Goal: Check status: Check status

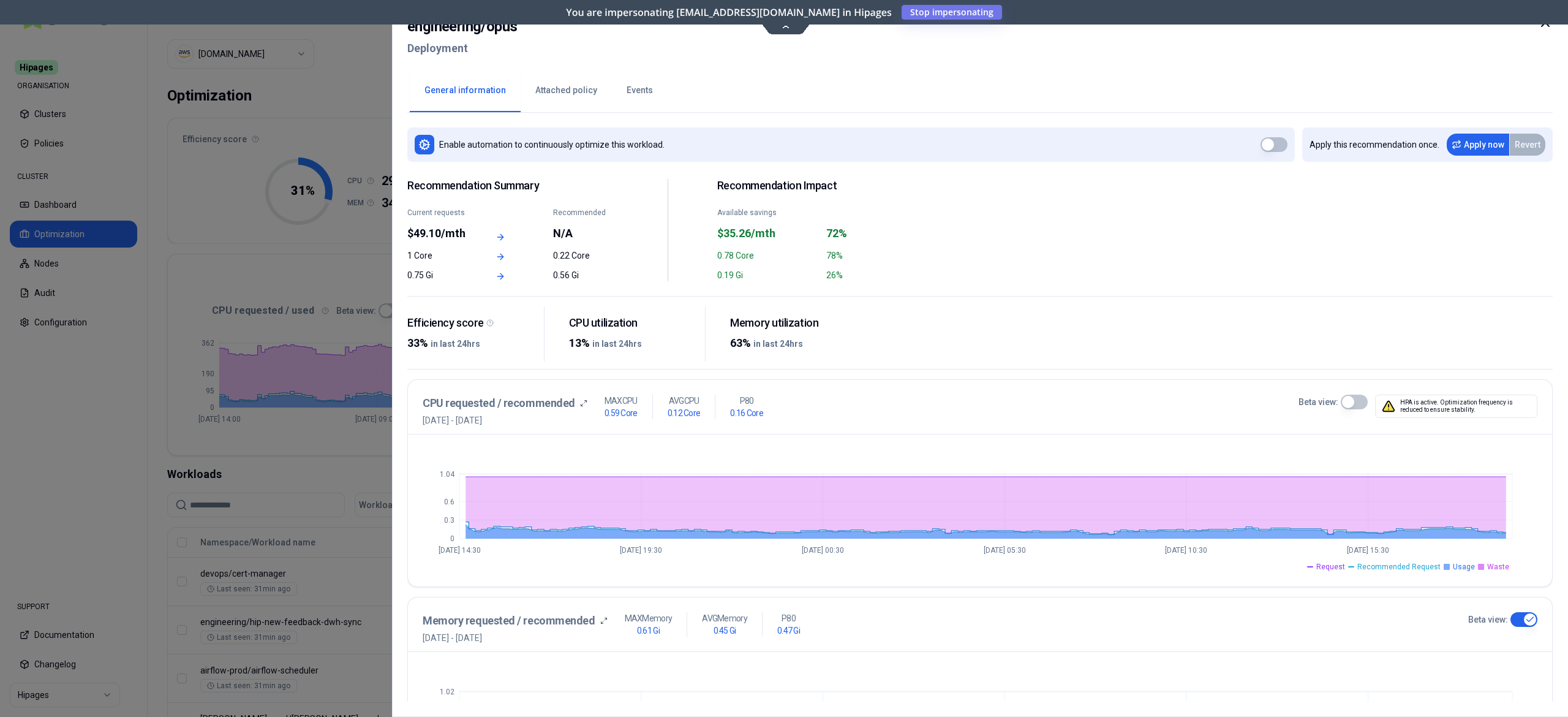
scroll to position [322, 0]
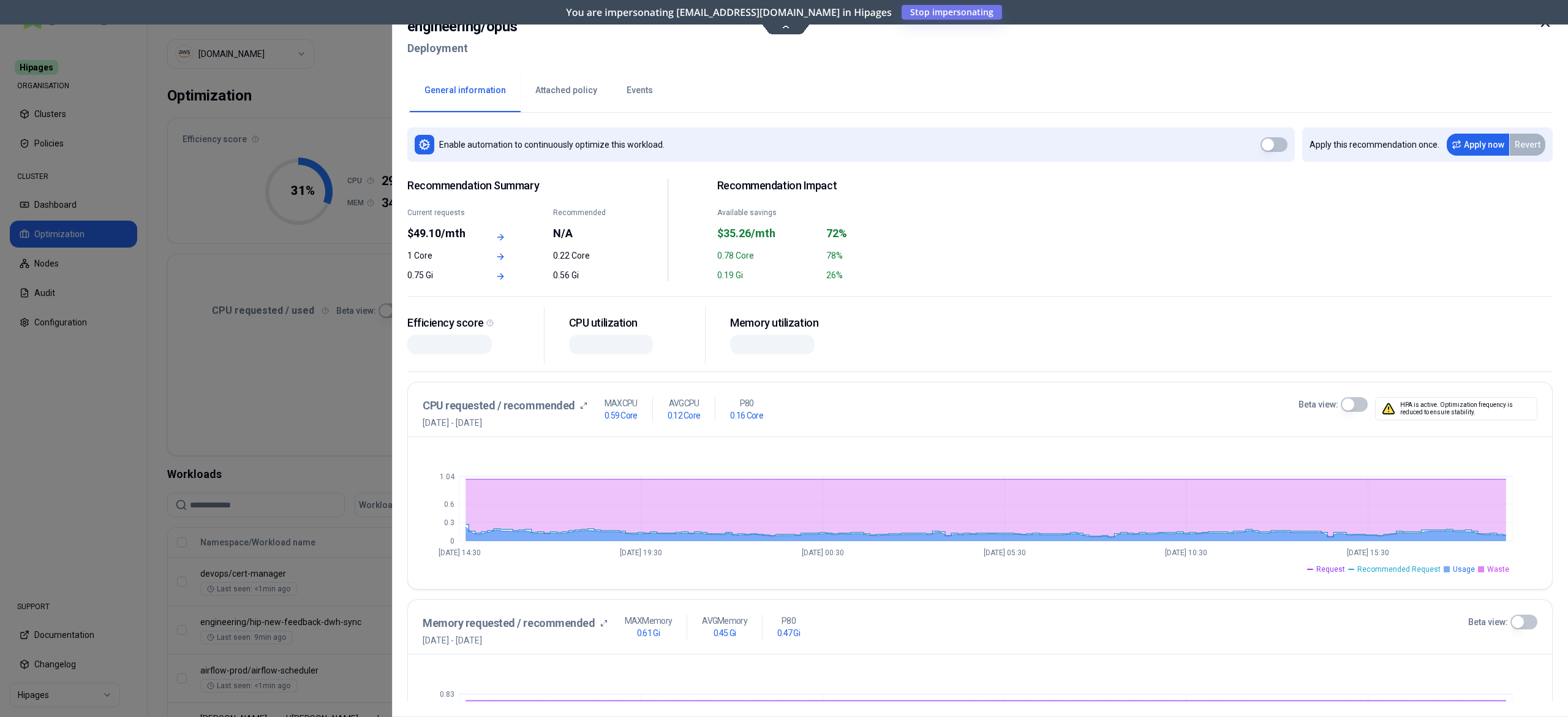
click at [1363, 401] on button "Beta view:" at bounding box center [1354, 404] width 27 height 15
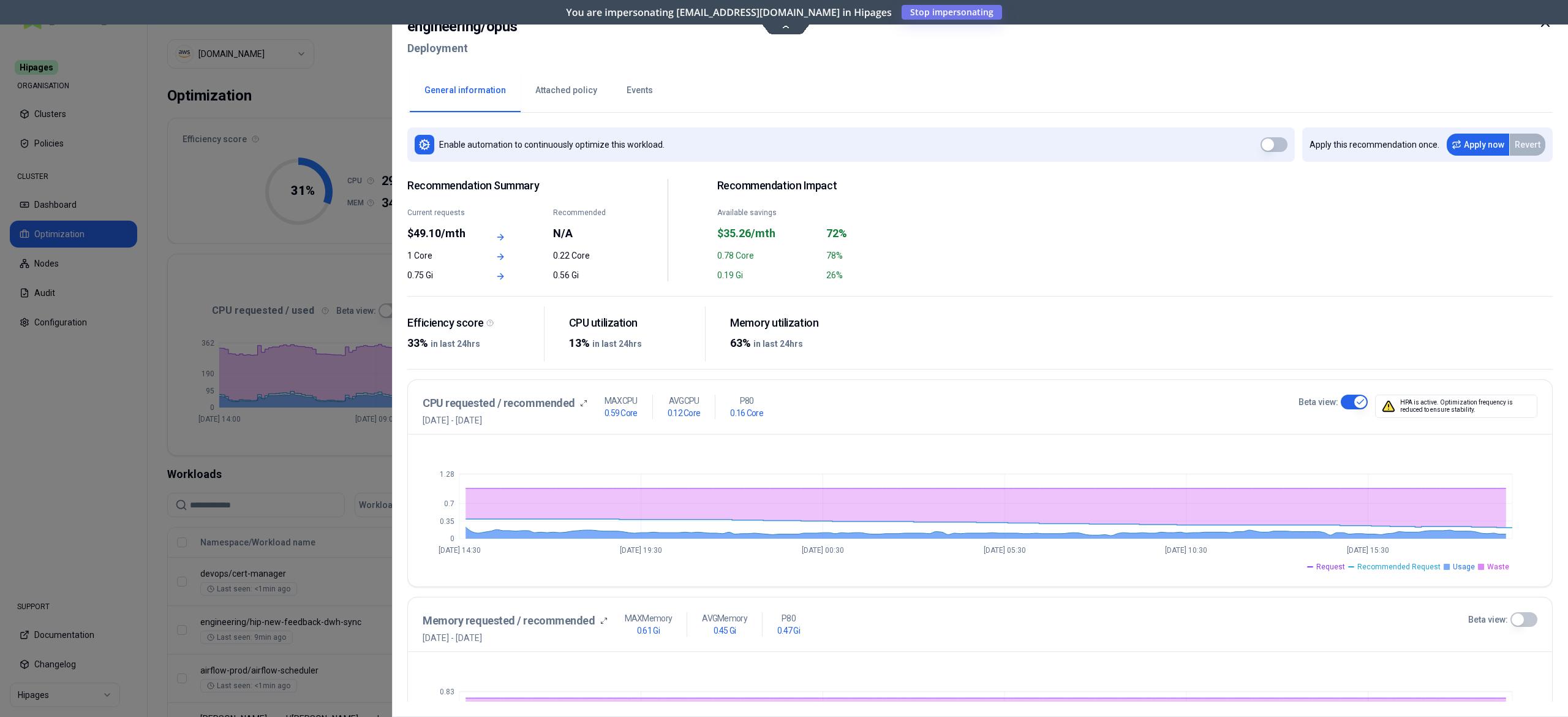
scroll to position [245, 0]
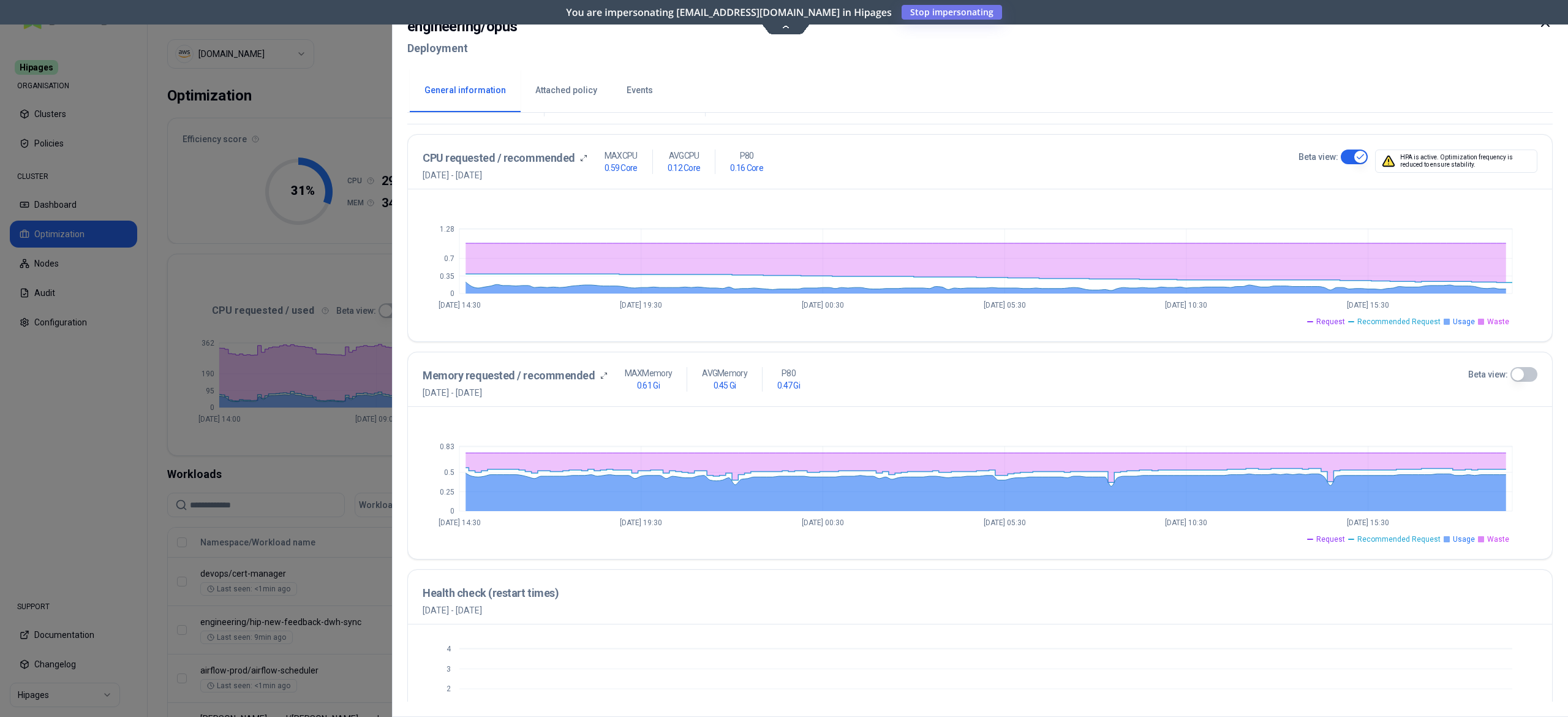
drag, startPoint x: 1530, startPoint y: 369, endPoint x: 1487, endPoint y: 387, distance: 46.6
click at [1529, 370] on button "Beta view:" at bounding box center [1524, 374] width 27 height 15
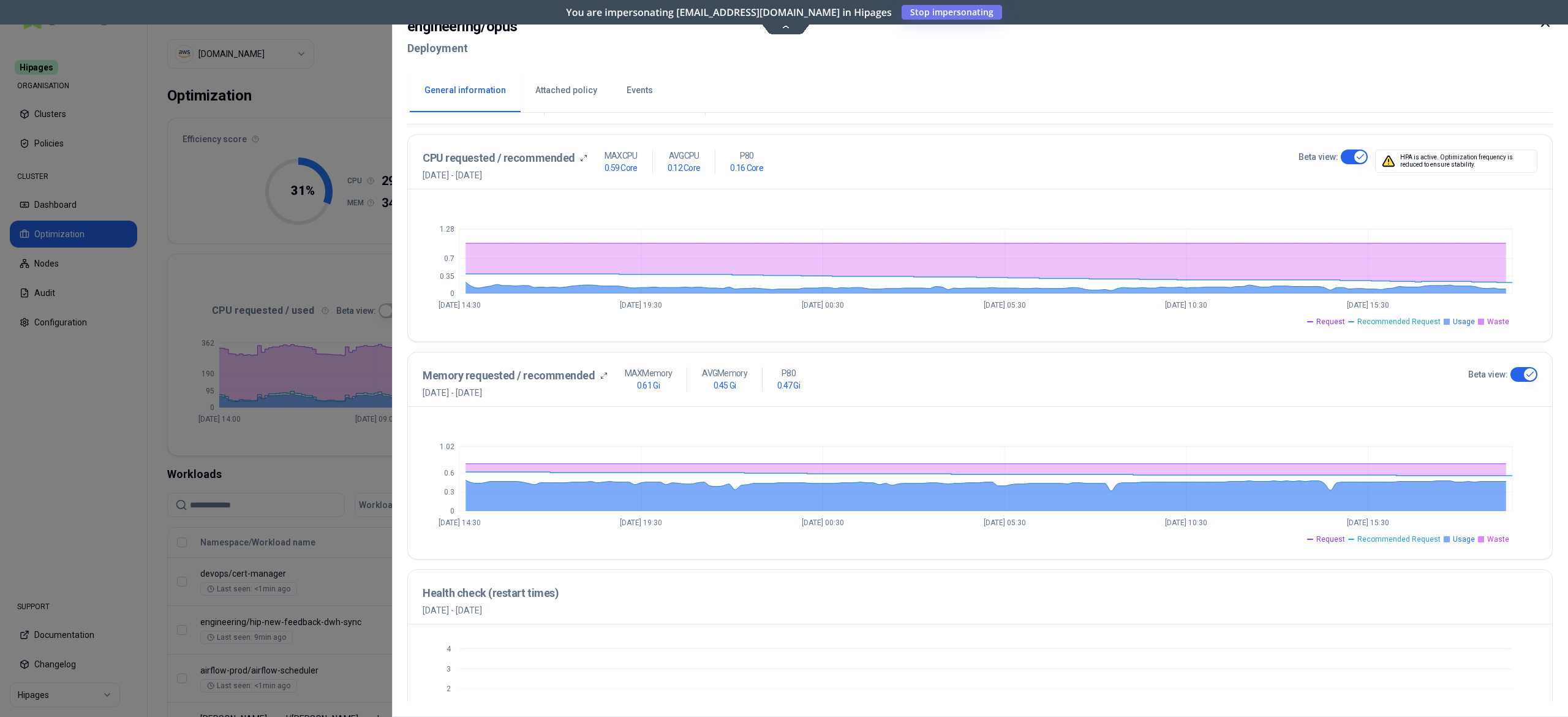
click at [337, 237] on div at bounding box center [784, 358] width 1568 height 717
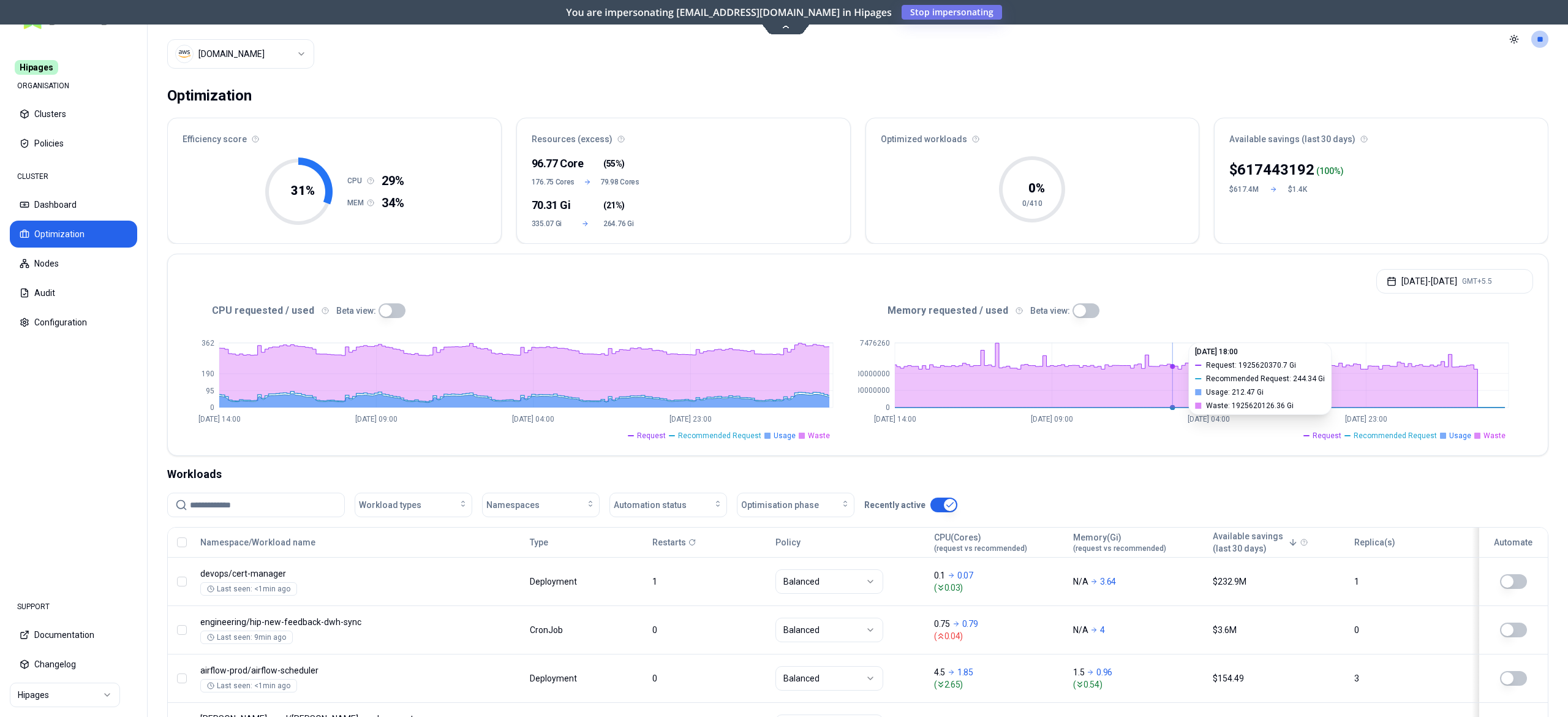
scroll to position [122, 0]
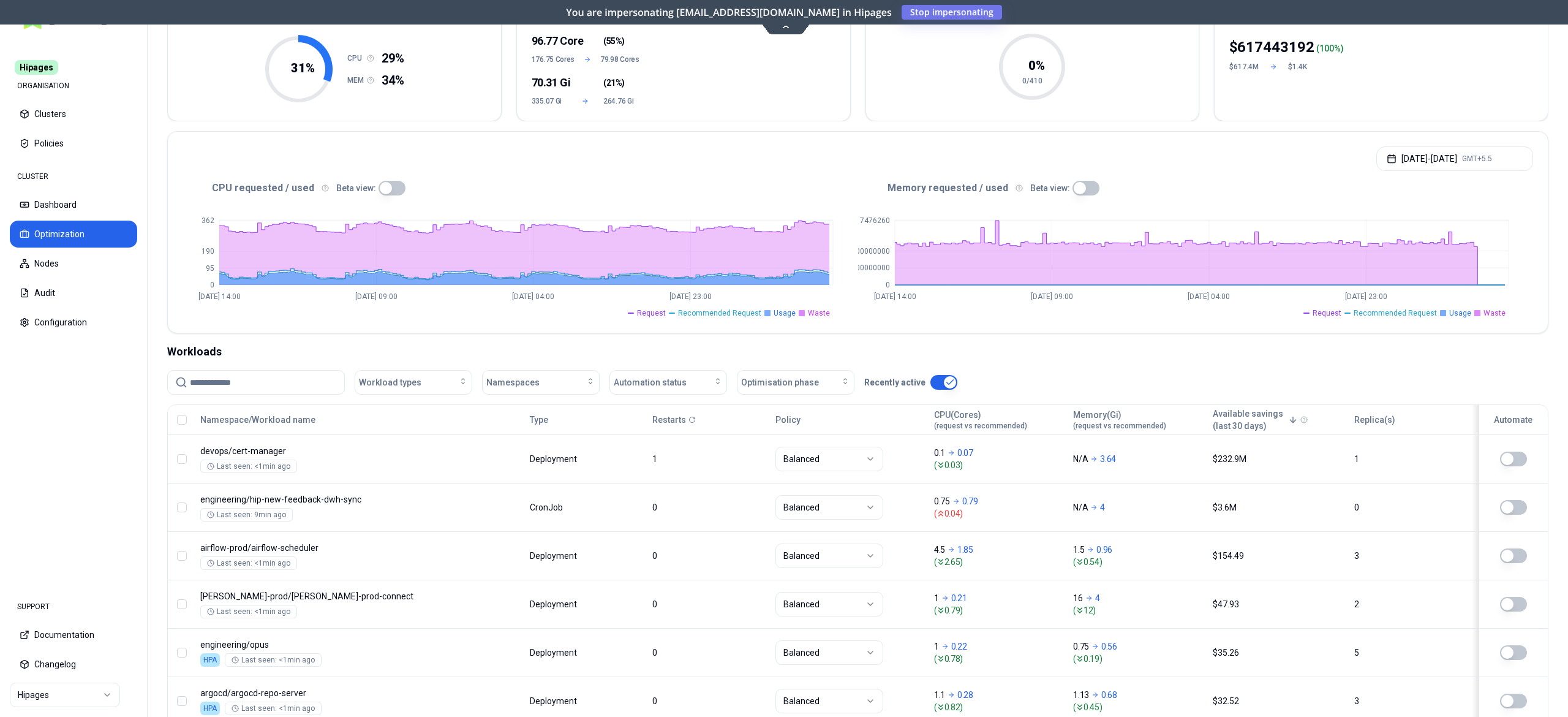
click at [384, 186] on button "button" at bounding box center [392, 188] width 27 height 15
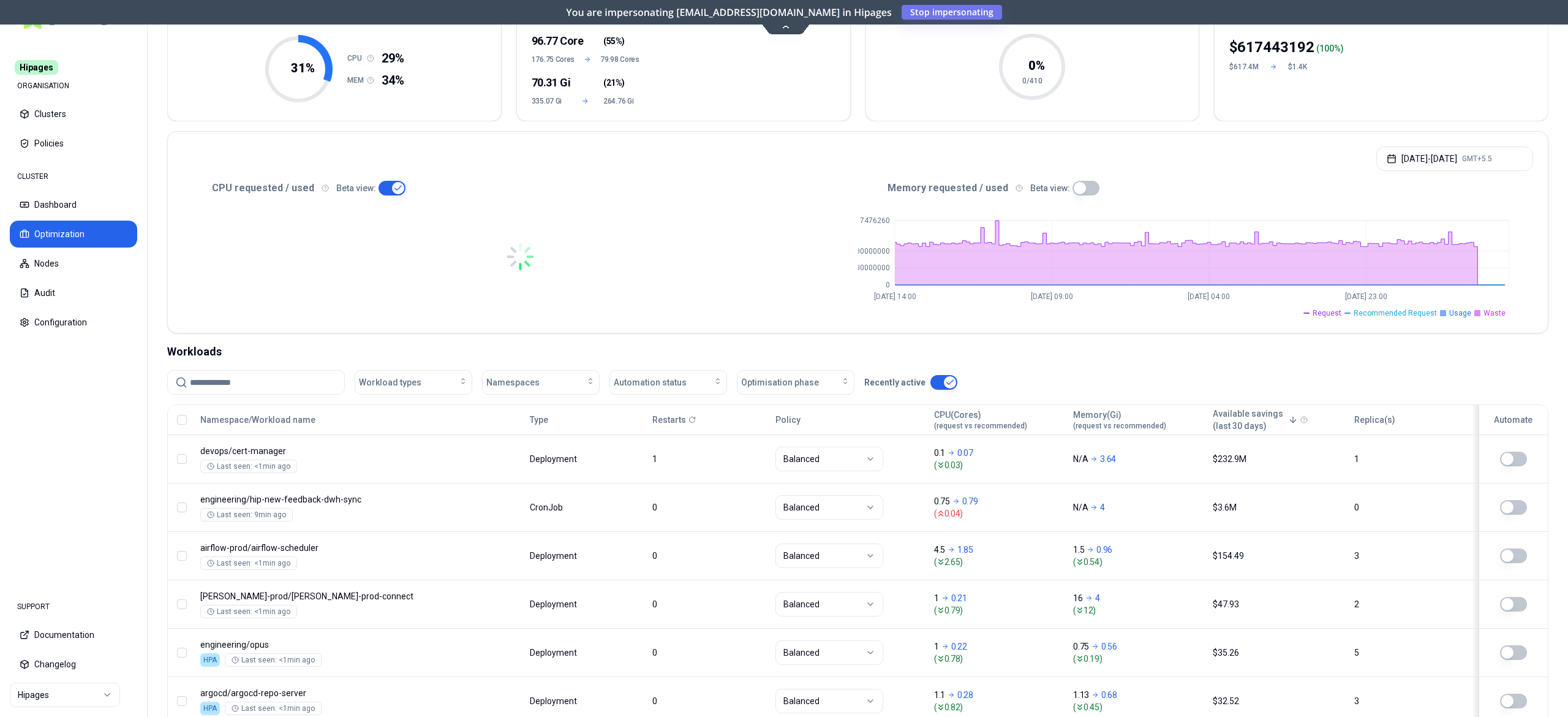
click at [1081, 181] on button "button" at bounding box center [1086, 188] width 27 height 15
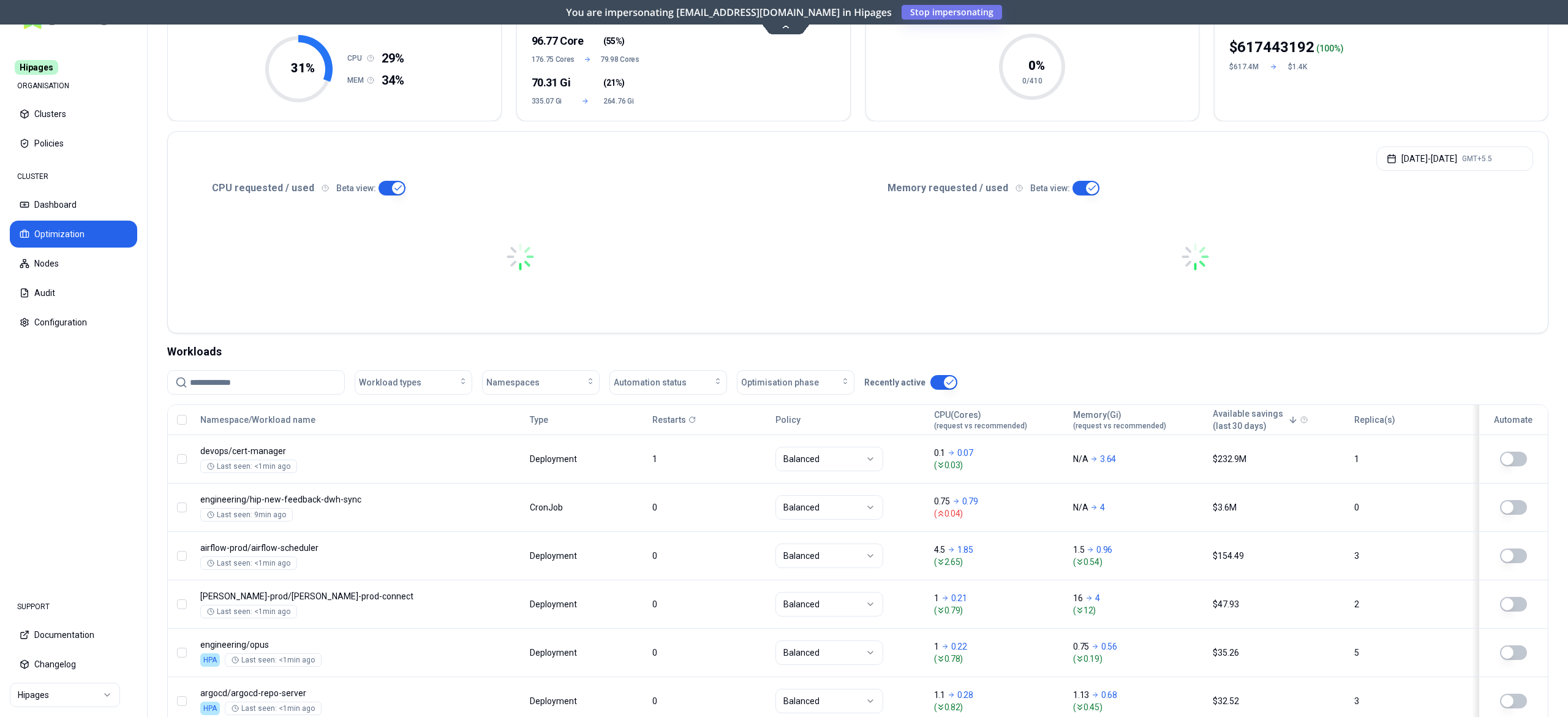
scroll to position [0, 0]
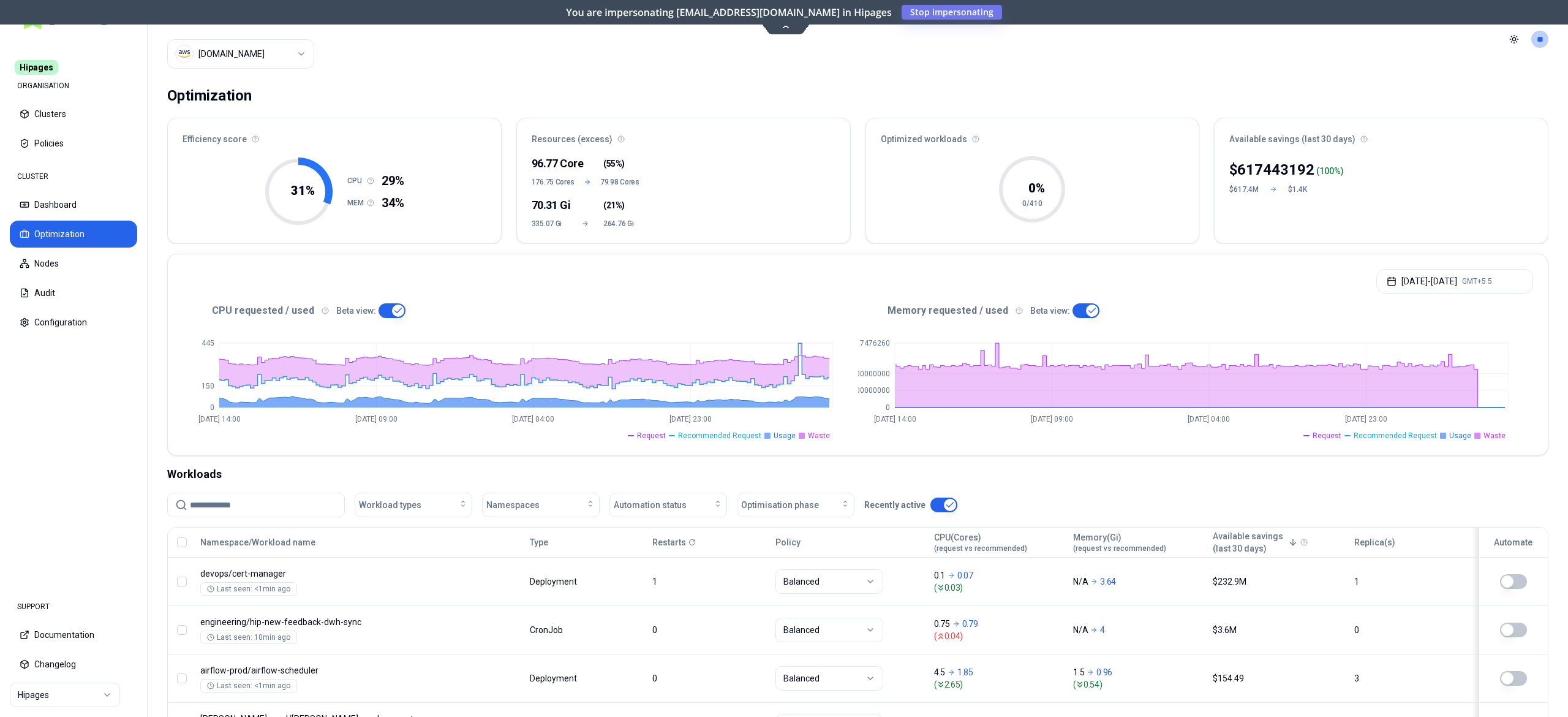
drag, startPoint x: 1462, startPoint y: 284, endPoint x: 1341, endPoint y: 291, distance: 121.2
click at [1459, 286] on button "[DATE] - [DATE] GMT+5.5" at bounding box center [1455, 281] width 157 height 24
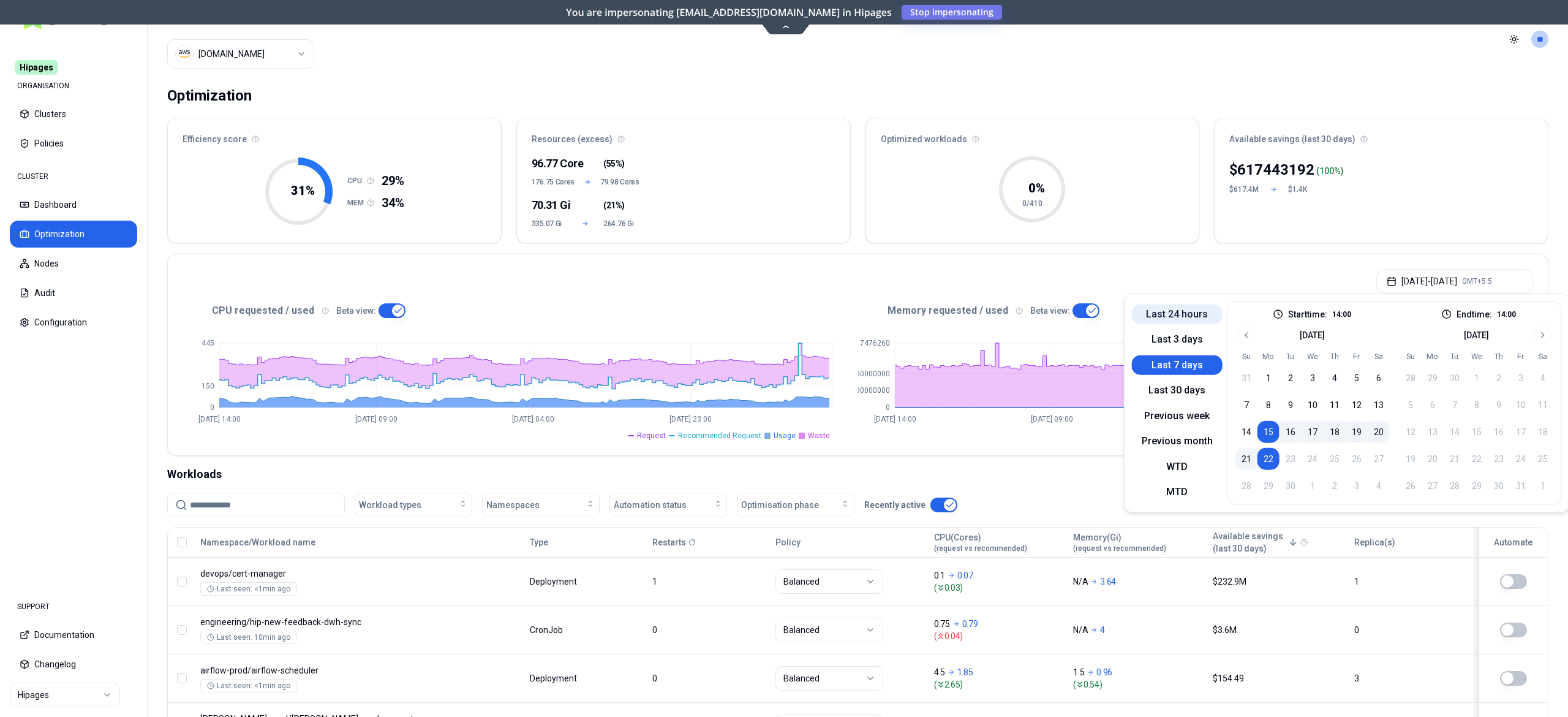
click at [1167, 315] on button "Last 24 hours" at bounding box center [1177, 314] width 90 height 19
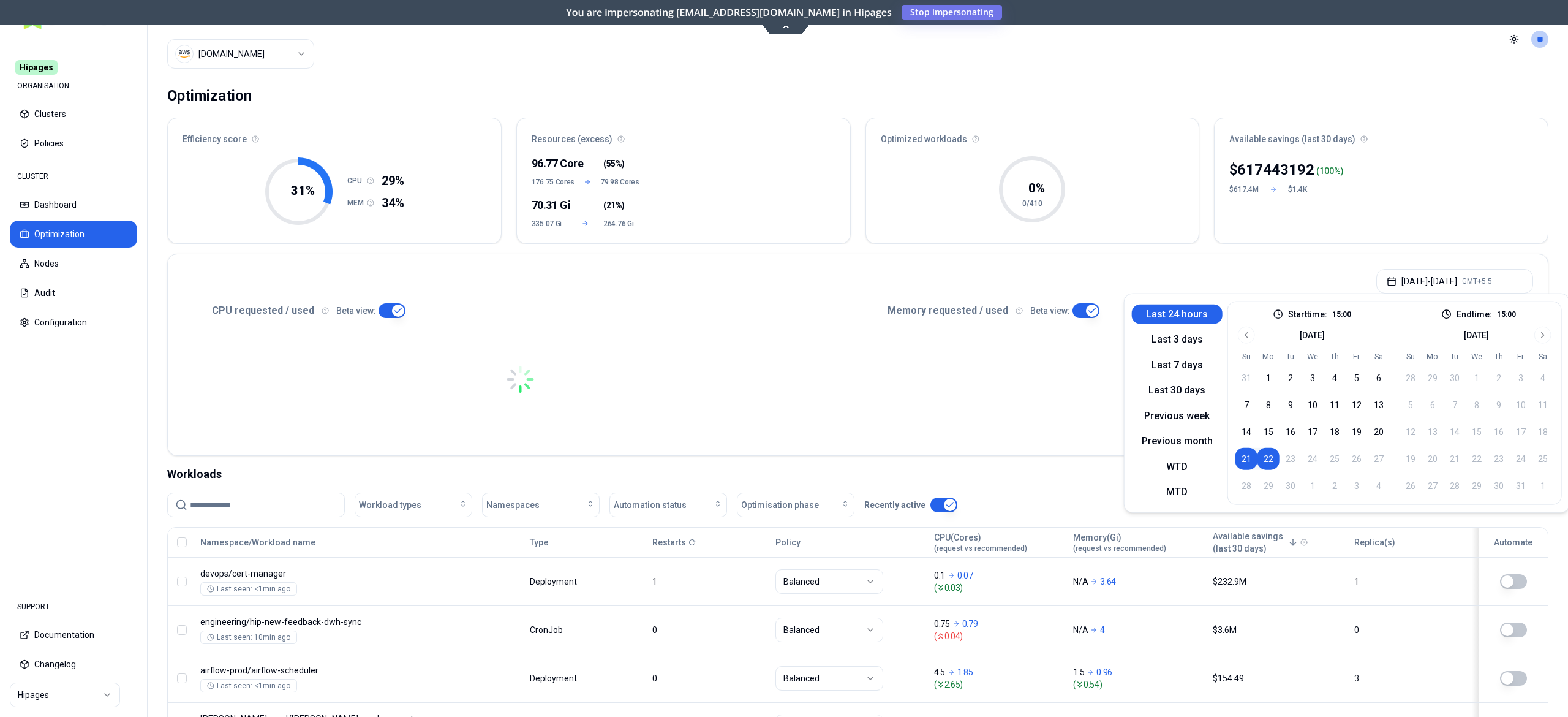
click at [842, 272] on div "Sep 21, 2025 - Sep 22, 2025 GMT+5.5" at bounding box center [857, 277] width 1380 height 47
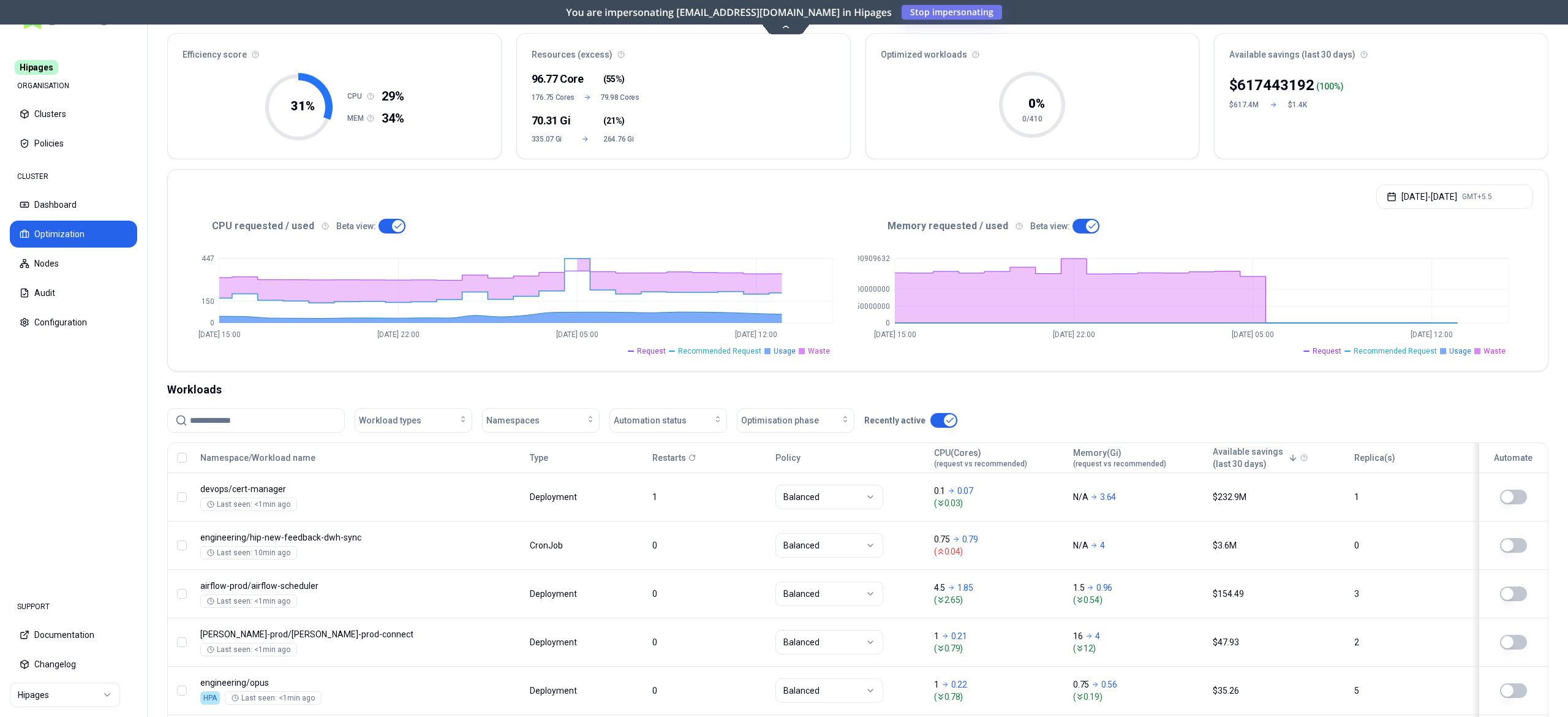
scroll to position [122, 0]
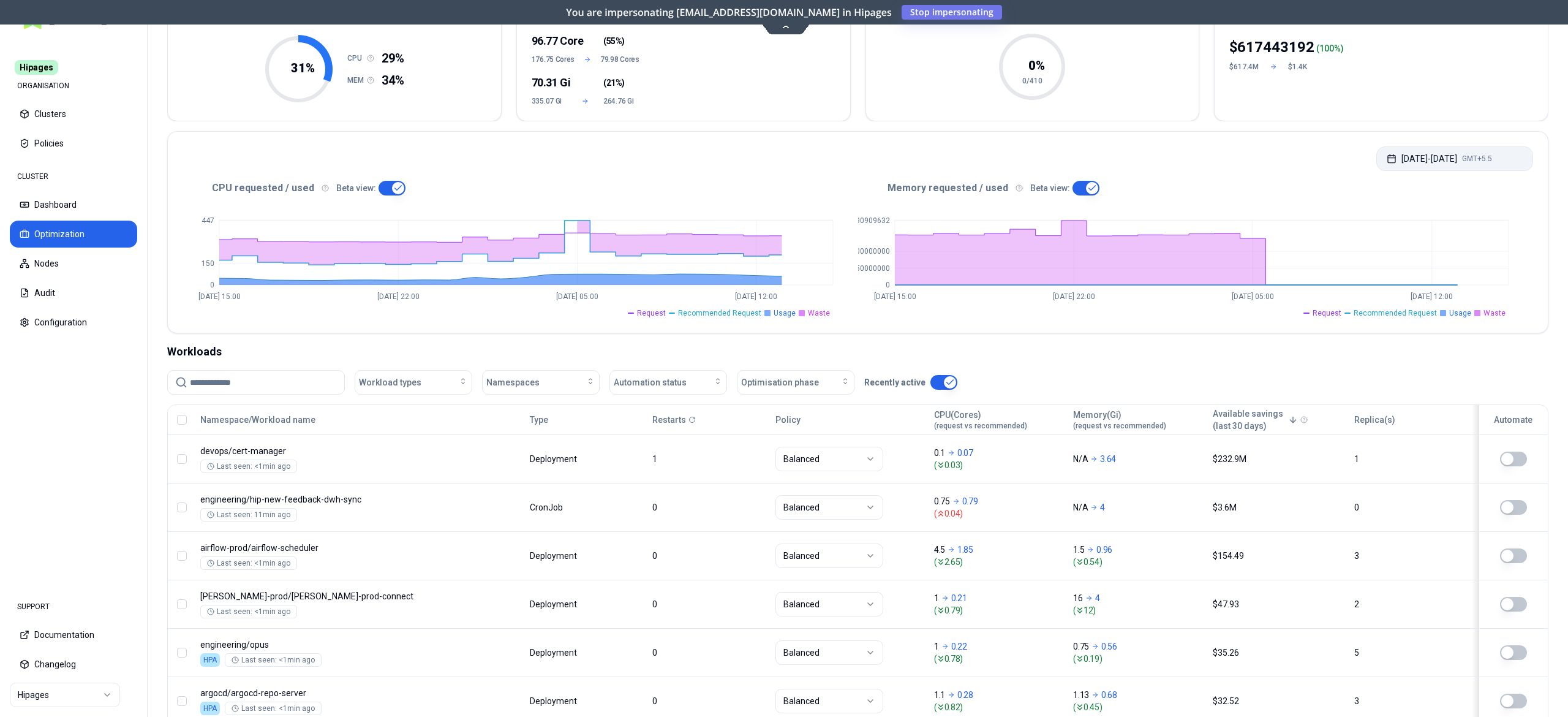
click at [1492, 154] on span "GMT+5.5" at bounding box center [1476, 159] width 30 height 10
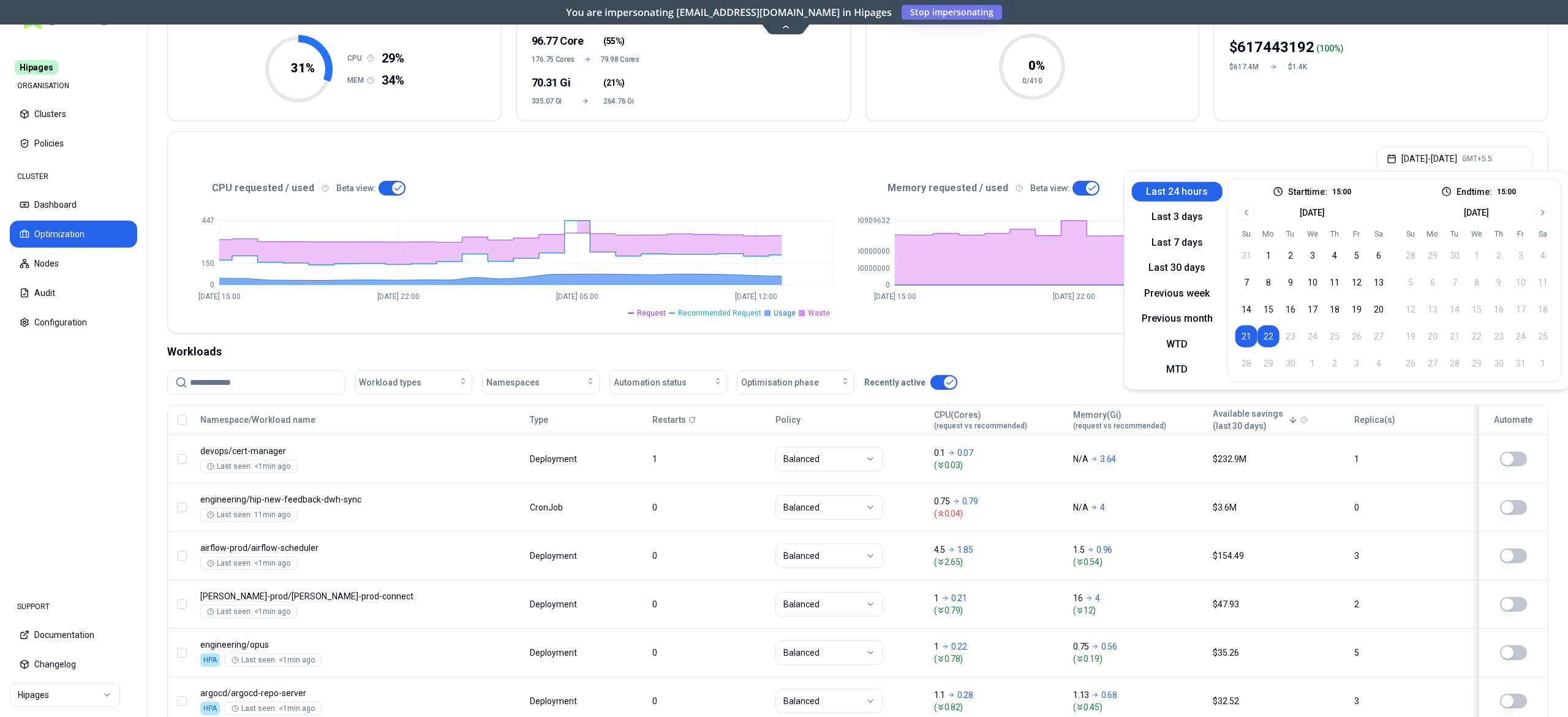
click at [1271, 335] on button "22" at bounding box center [1268, 337] width 22 height 22
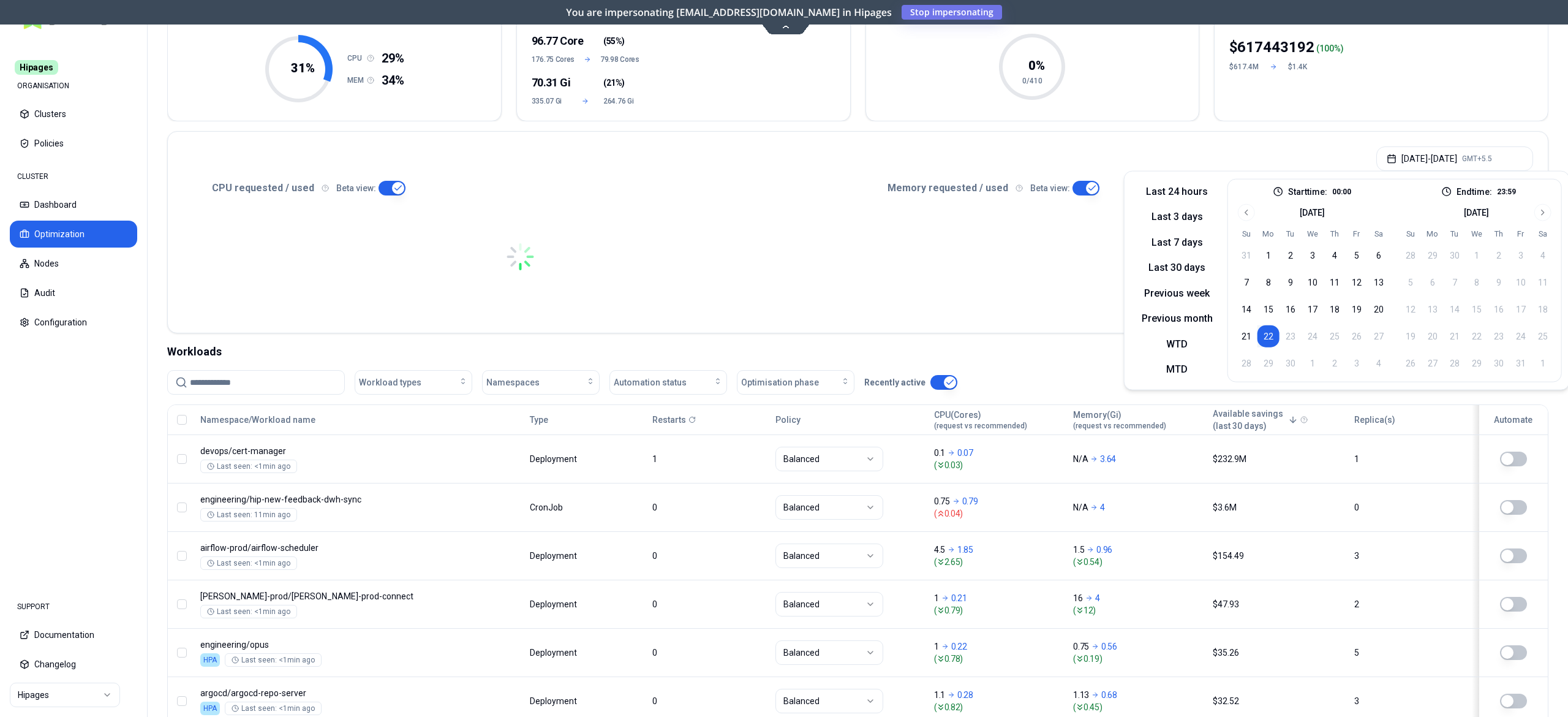
click at [1271, 332] on button "22" at bounding box center [1268, 337] width 22 height 22
click at [863, 354] on div "Workloads" at bounding box center [858, 351] width 1381 height 17
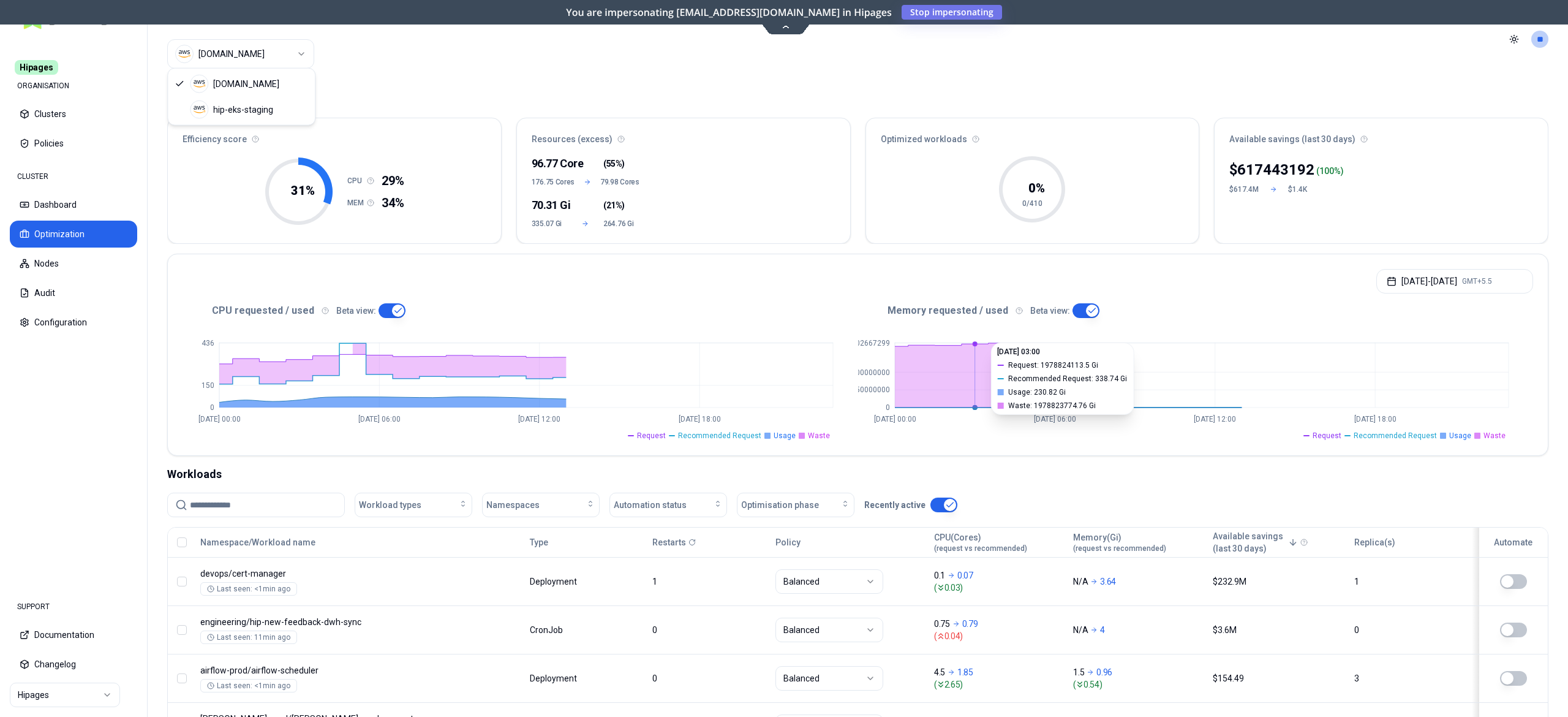
click at [267, 49] on html "Hipages ORGANISATION Clusters Policies CLUSTER Dashboard Optimization Nodes Aud…" at bounding box center [784, 358] width 1568 height 717
click at [40, 695] on html "Hipages ORGANISATION Clusters Policies CLUSTER Dashboard Optimization Nodes Aud…" at bounding box center [784, 358] width 1568 height 717
click at [42, 691] on html "Hipages ORGANISATION Clusters Policies CLUSTER Dashboard Optimization Nodes Aud…" at bounding box center [784, 358] width 1568 height 717
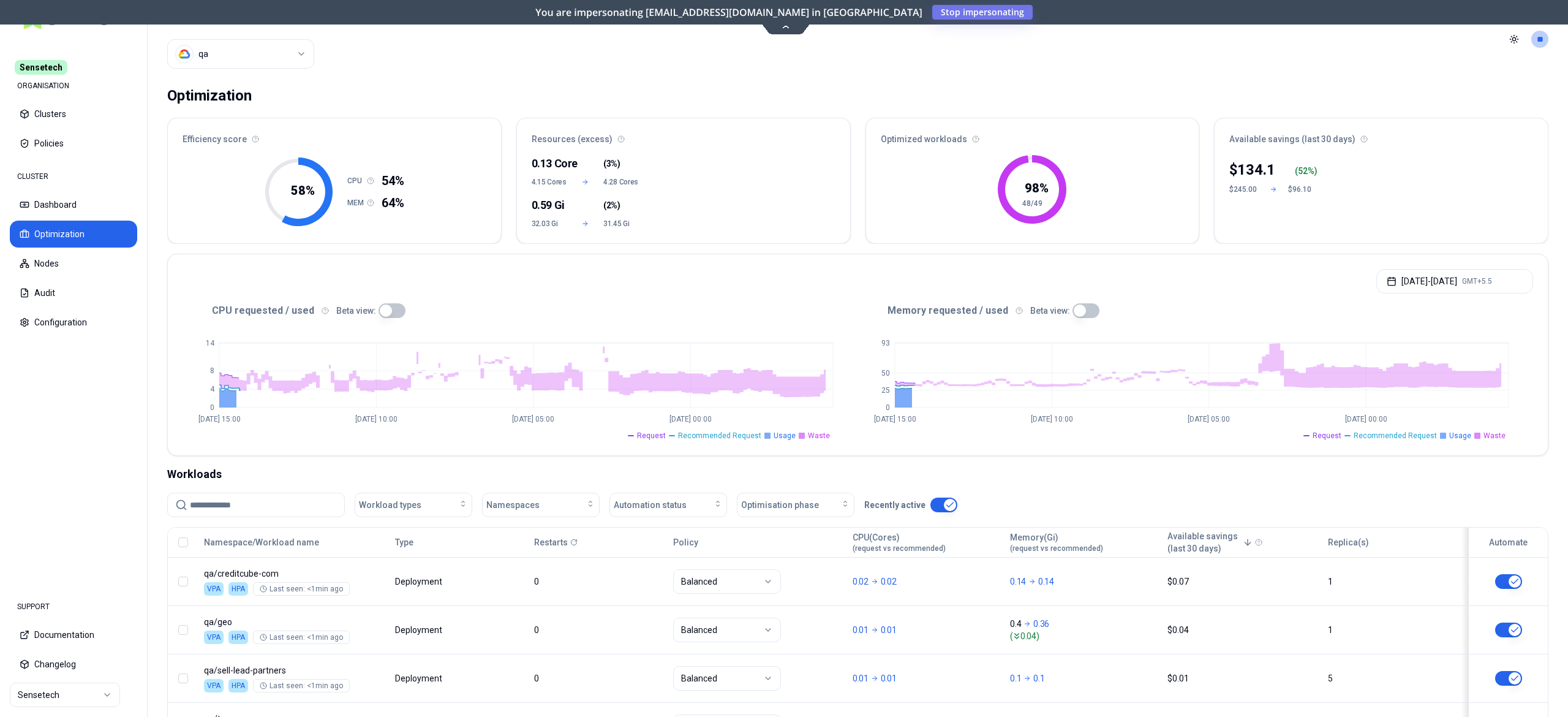
click at [386, 308] on button "button" at bounding box center [392, 310] width 27 height 15
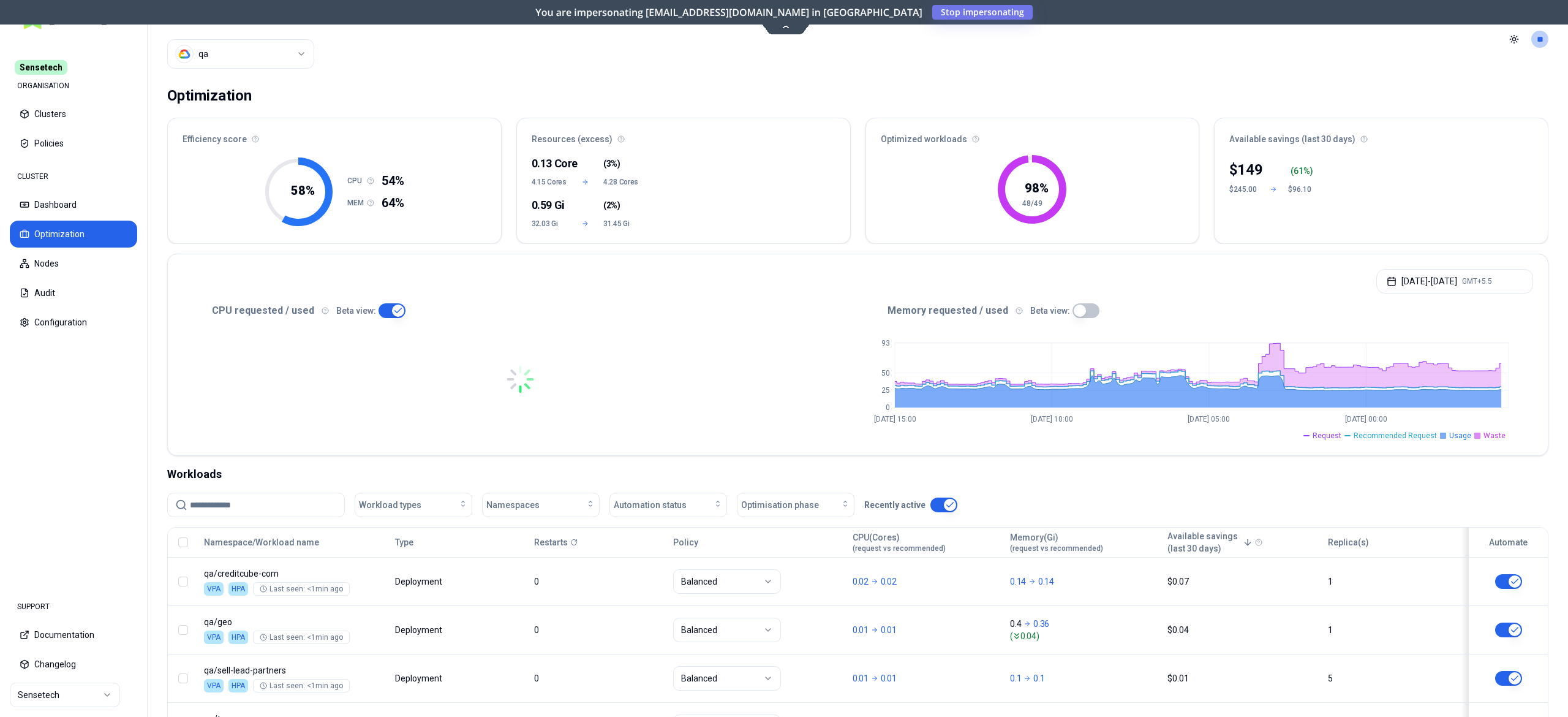
click at [1084, 307] on button "button" at bounding box center [1086, 310] width 27 height 15
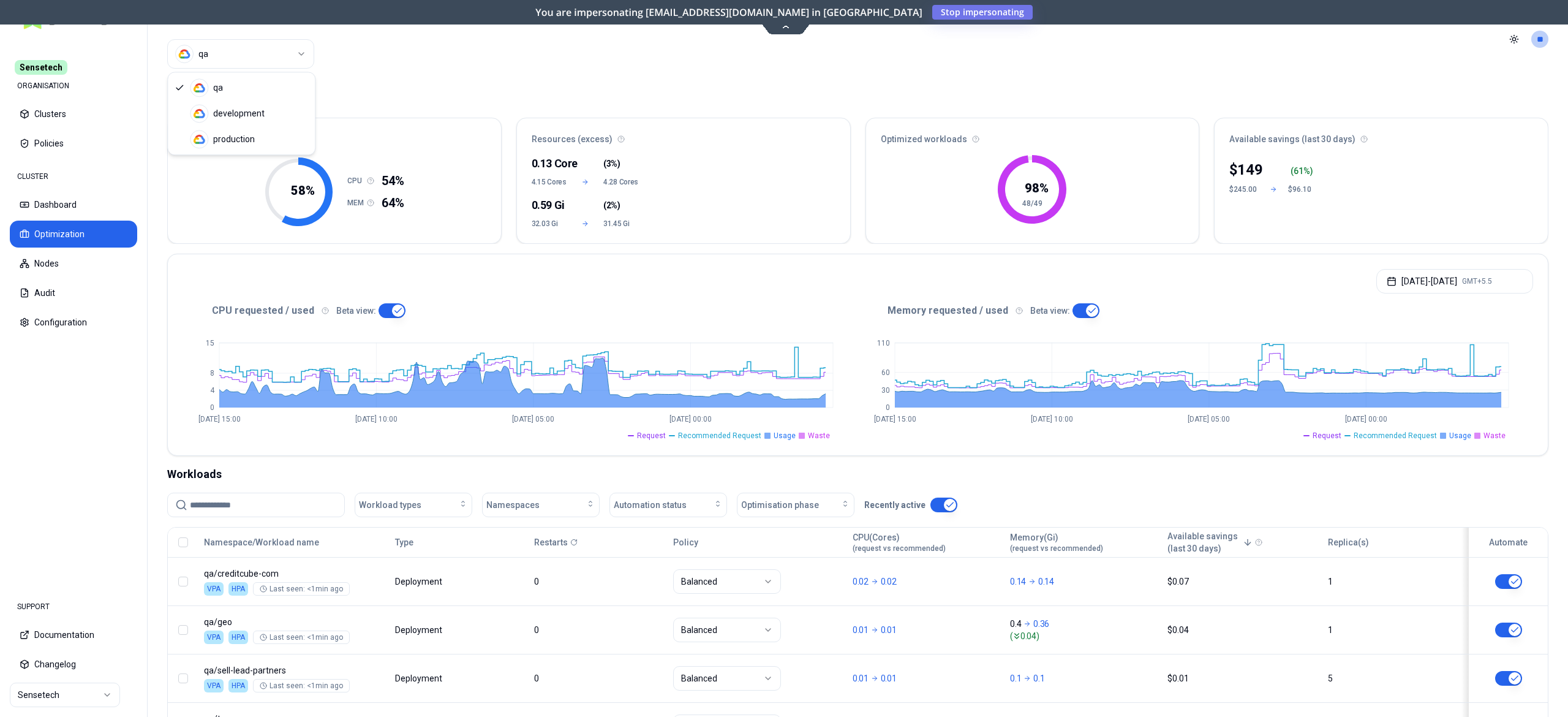
click at [253, 60] on html "Sensetech ORGANISATION Clusters Policies CLUSTER Dashboard Optimization Nodes A…" at bounding box center [784, 358] width 1568 height 717
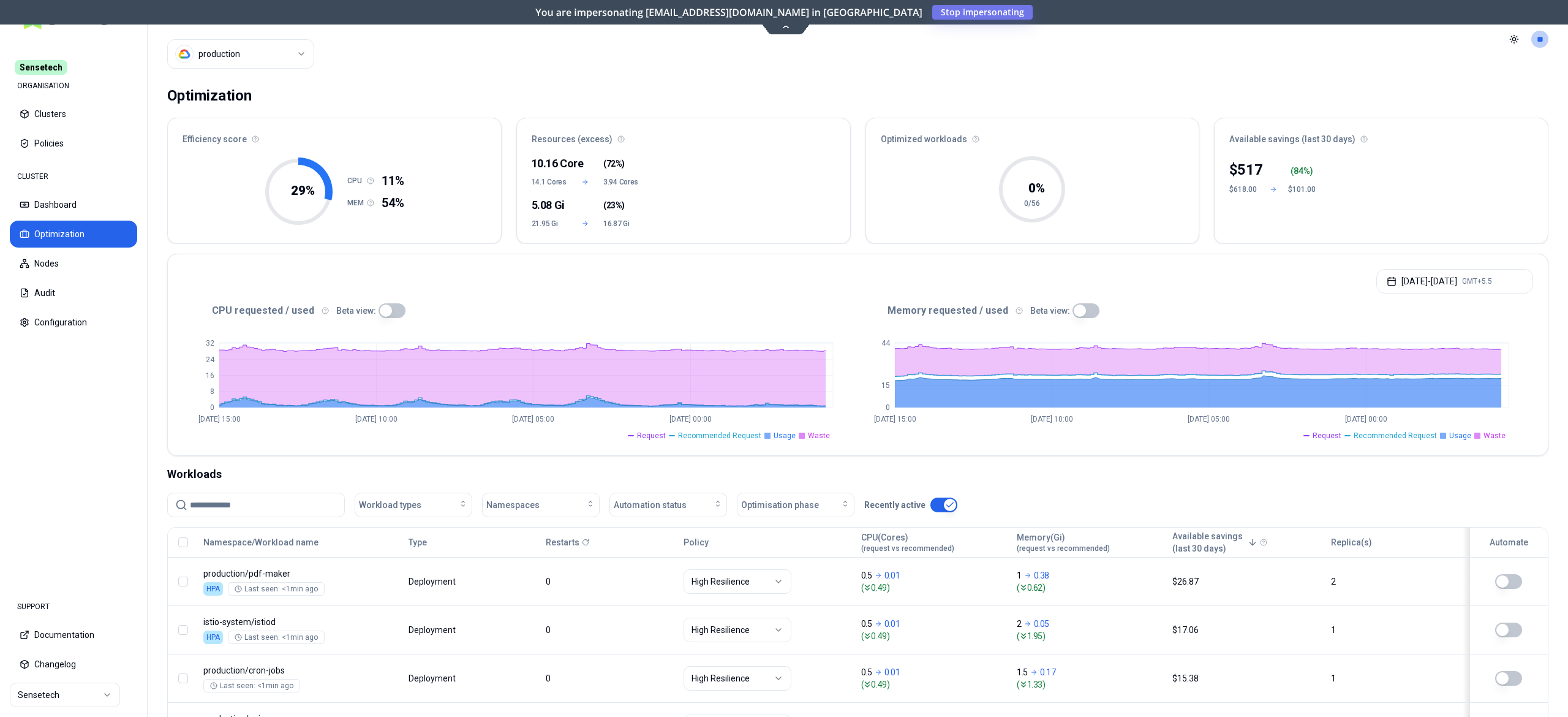
click at [1089, 309] on button "button" at bounding box center [1086, 310] width 27 height 15
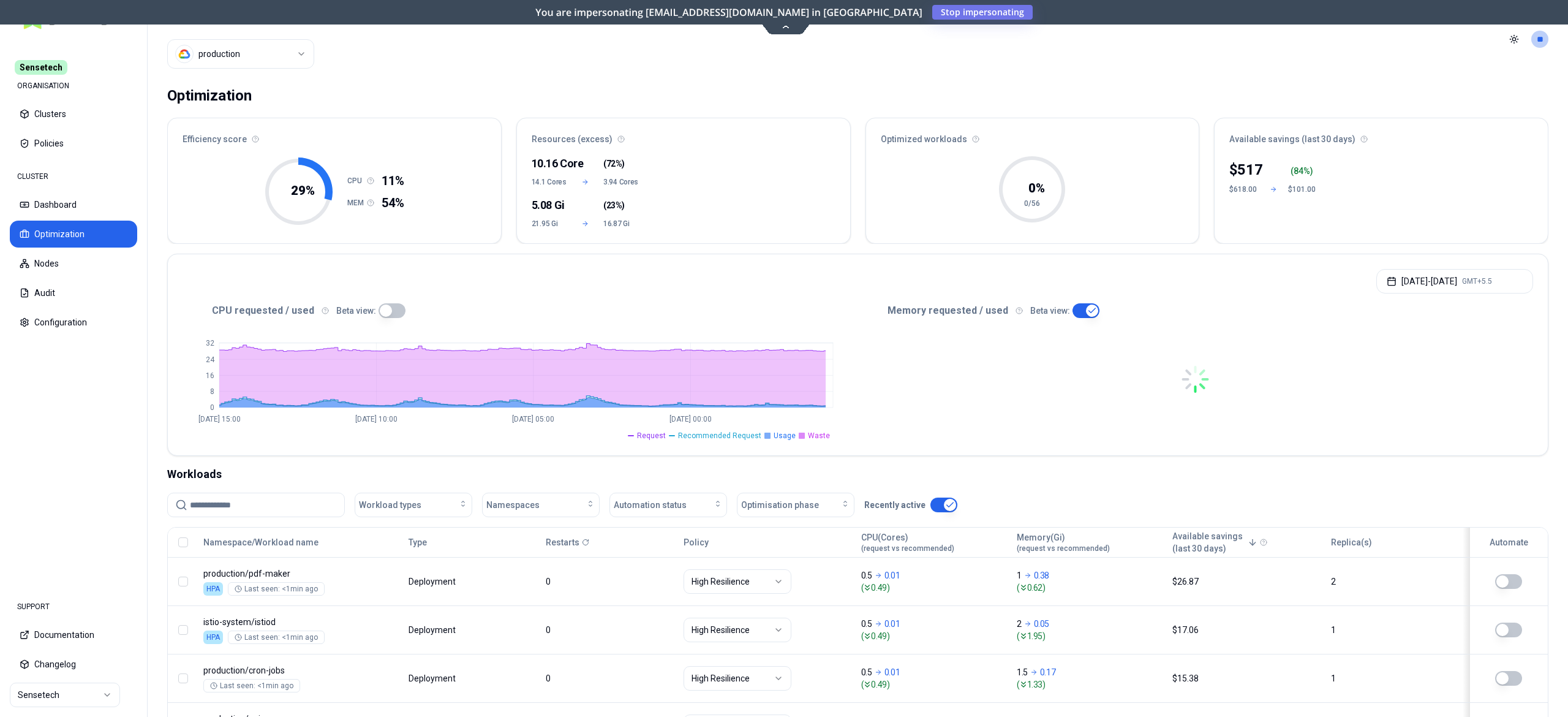
drag, startPoint x: 395, startPoint y: 307, endPoint x: 432, endPoint y: 308, distance: 37.0
click at [398, 307] on div "Beta view:" at bounding box center [371, 310] width 70 height 15
click at [393, 309] on button "button" at bounding box center [392, 310] width 27 height 15
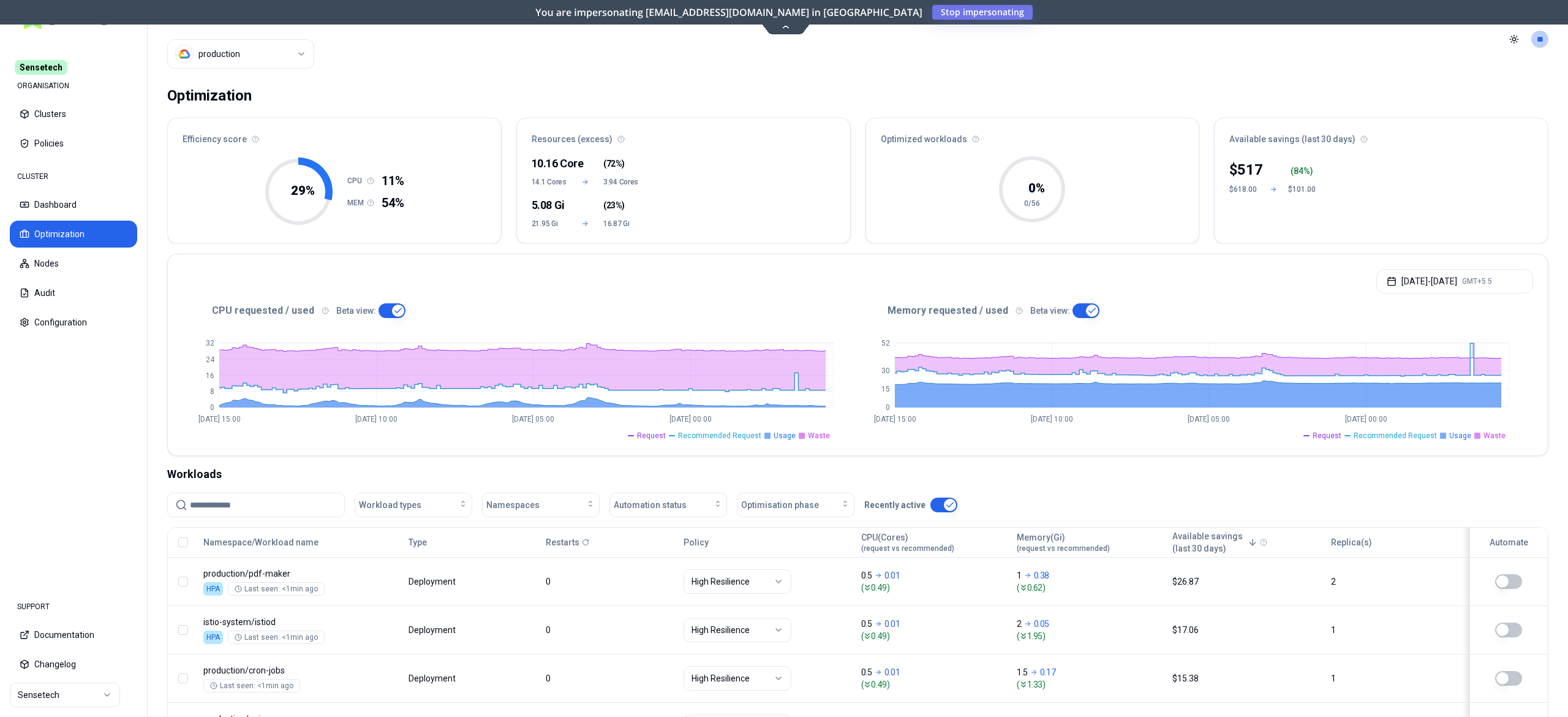
click at [263, 63] on html "Sensetech ORGANISATION Clusters Policies CLUSTER Dashboard Optimization Nodes A…" at bounding box center [784, 358] width 1568 height 717
click at [24, 696] on html "Sensetech ORGANISATION Clusters Policies CLUSTER Dashboard Optimization Nodes A…" at bounding box center [784, 358] width 1568 height 717
click at [31, 693] on html "Sensetech ORGANISATION Clusters Policies CLUSTER Dashboard Optimization Nodes A…" at bounding box center [784, 358] width 1568 height 717
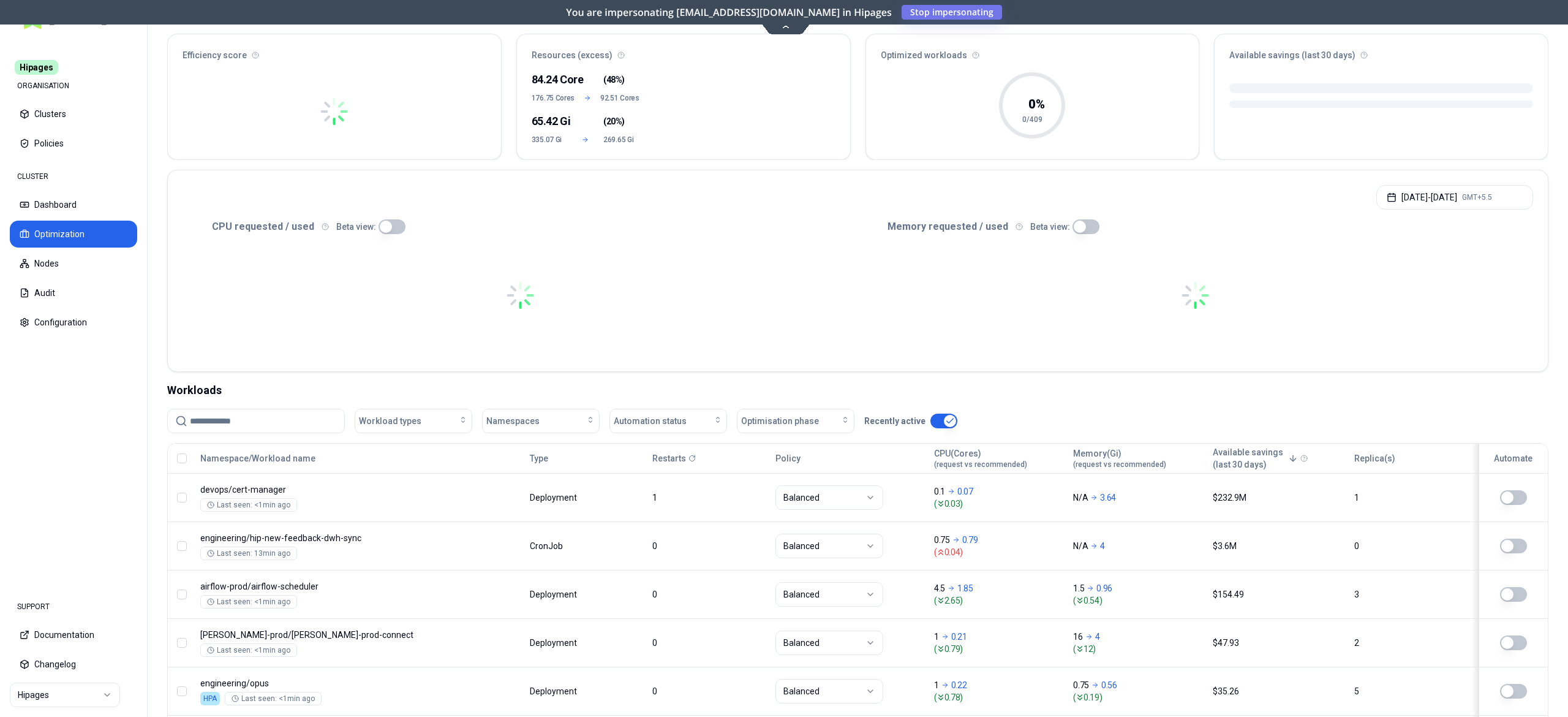
scroll to position [122, 0]
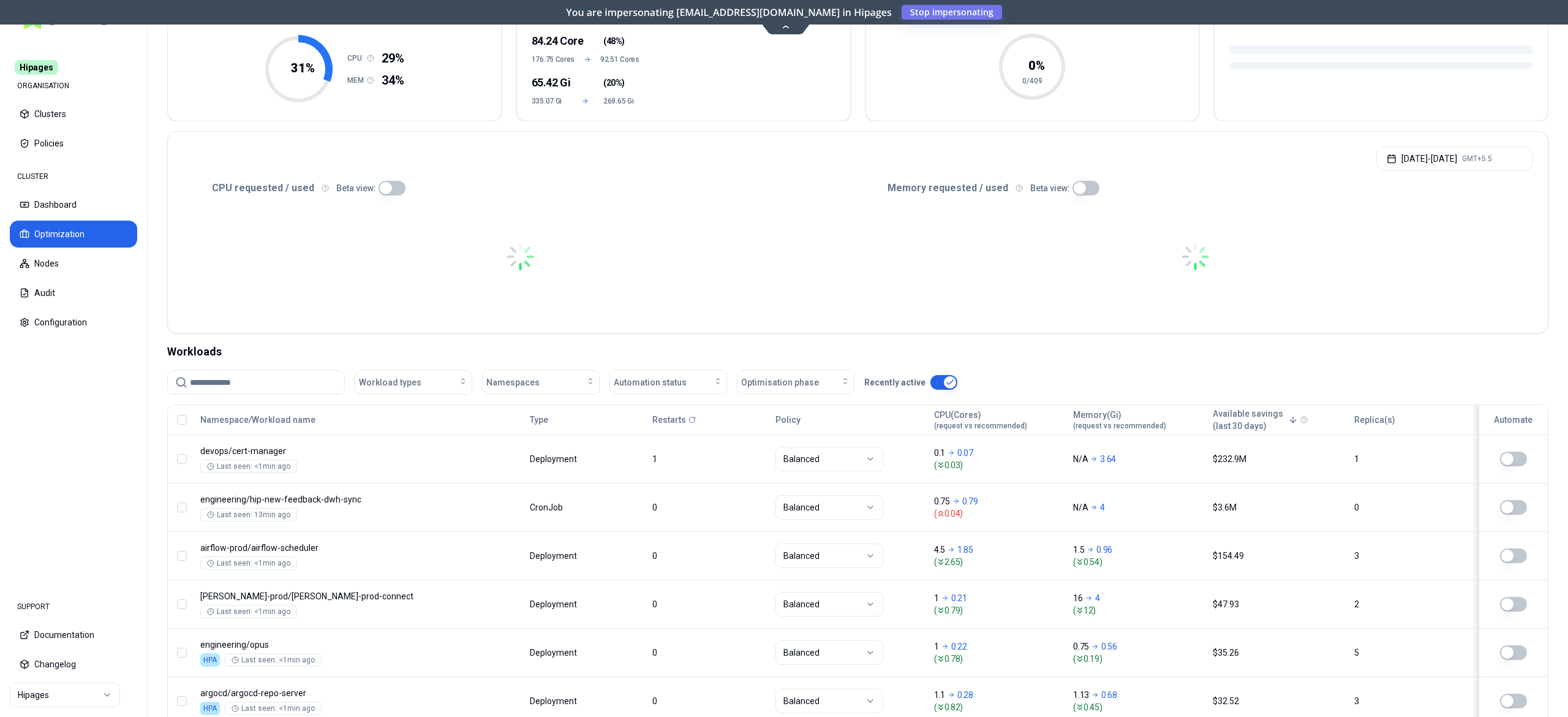
click at [1079, 183] on button "button" at bounding box center [1086, 188] width 27 height 15
click at [384, 185] on button "button" at bounding box center [392, 188] width 27 height 15
click at [1427, 156] on button "Sep 15, 2025 - Sep 22, 2025 GMT+5.5" at bounding box center [1455, 159] width 157 height 24
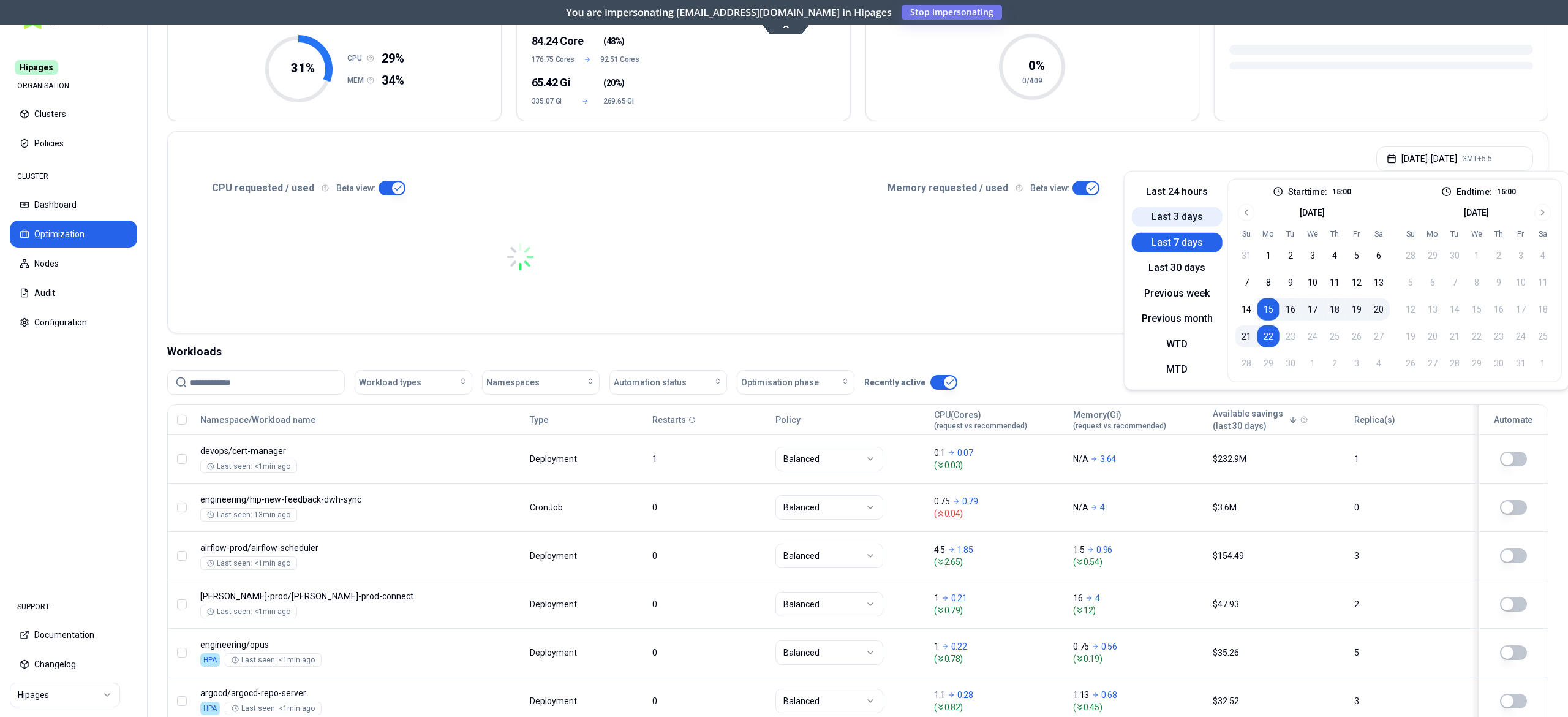
click at [1177, 215] on button "Last 3 days" at bounding box center [1177, 217] width 90 height 19
click at [1014, 141] on div "Sep 19, 2025 - Sep 22, 2025 GMT+5.5" at bounding box center [857, 154] width 1380 height 47
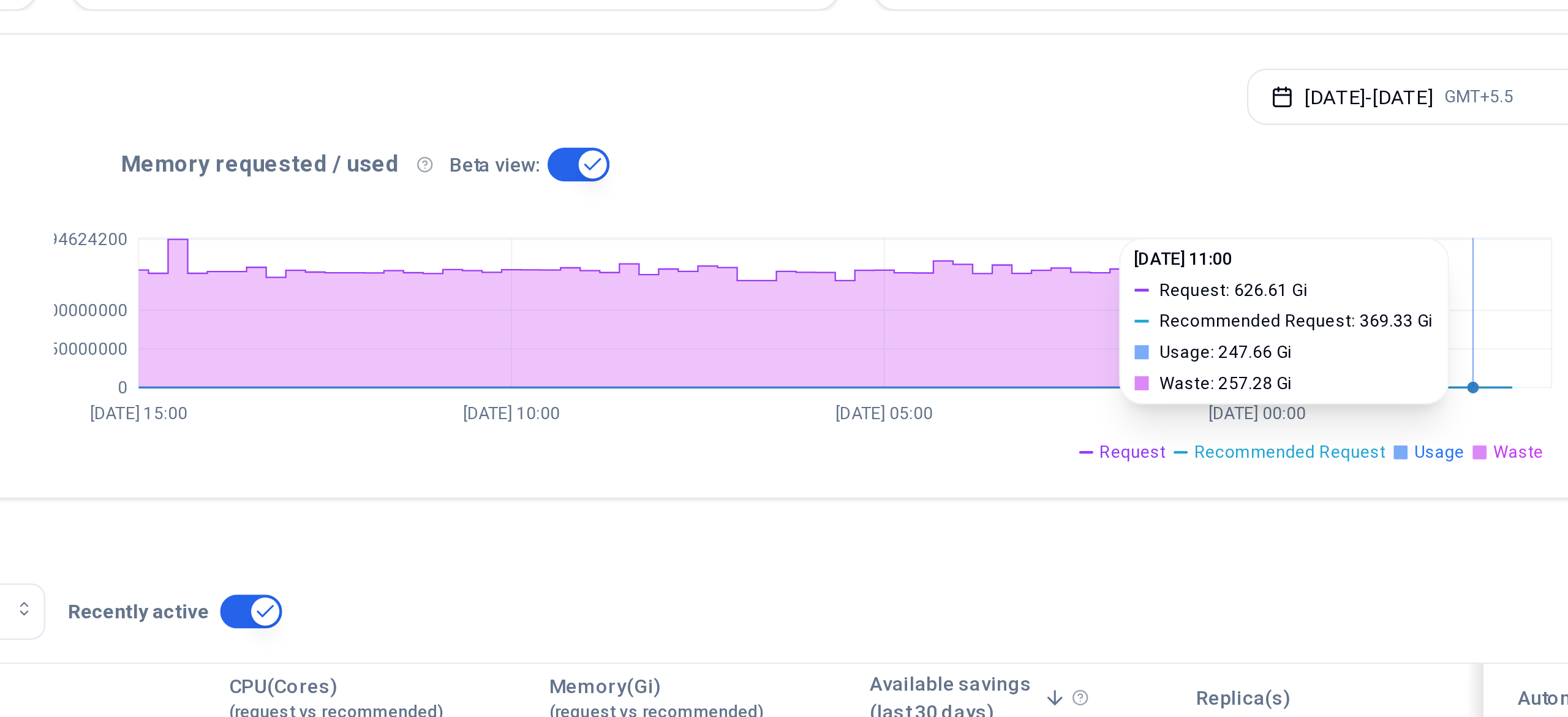
scroll to position [37, 0]
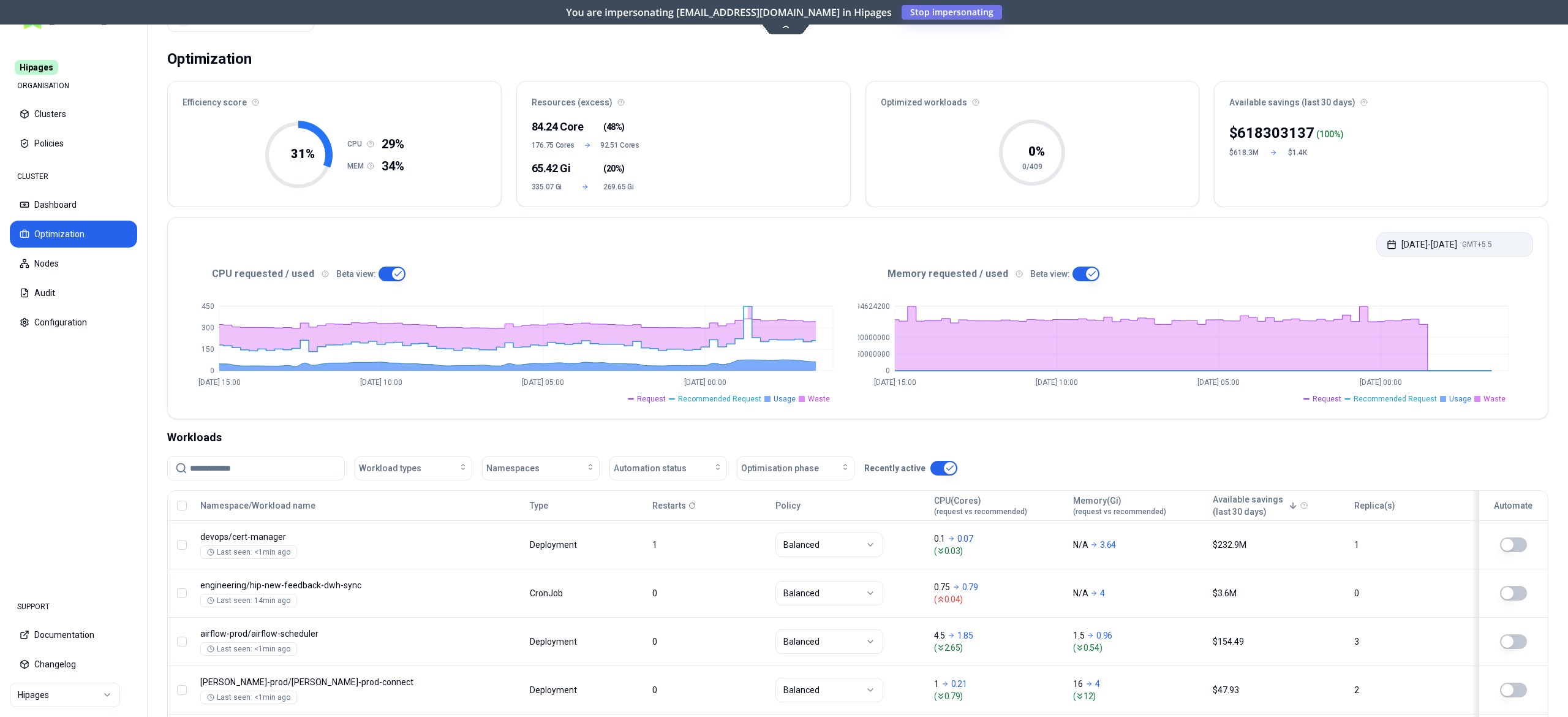
click at [1440, 237] on button "Sep 19, 2025 - Sep 22, 2025 GMT+5.5" at bounding box center [1455, 244] width 157 height 24
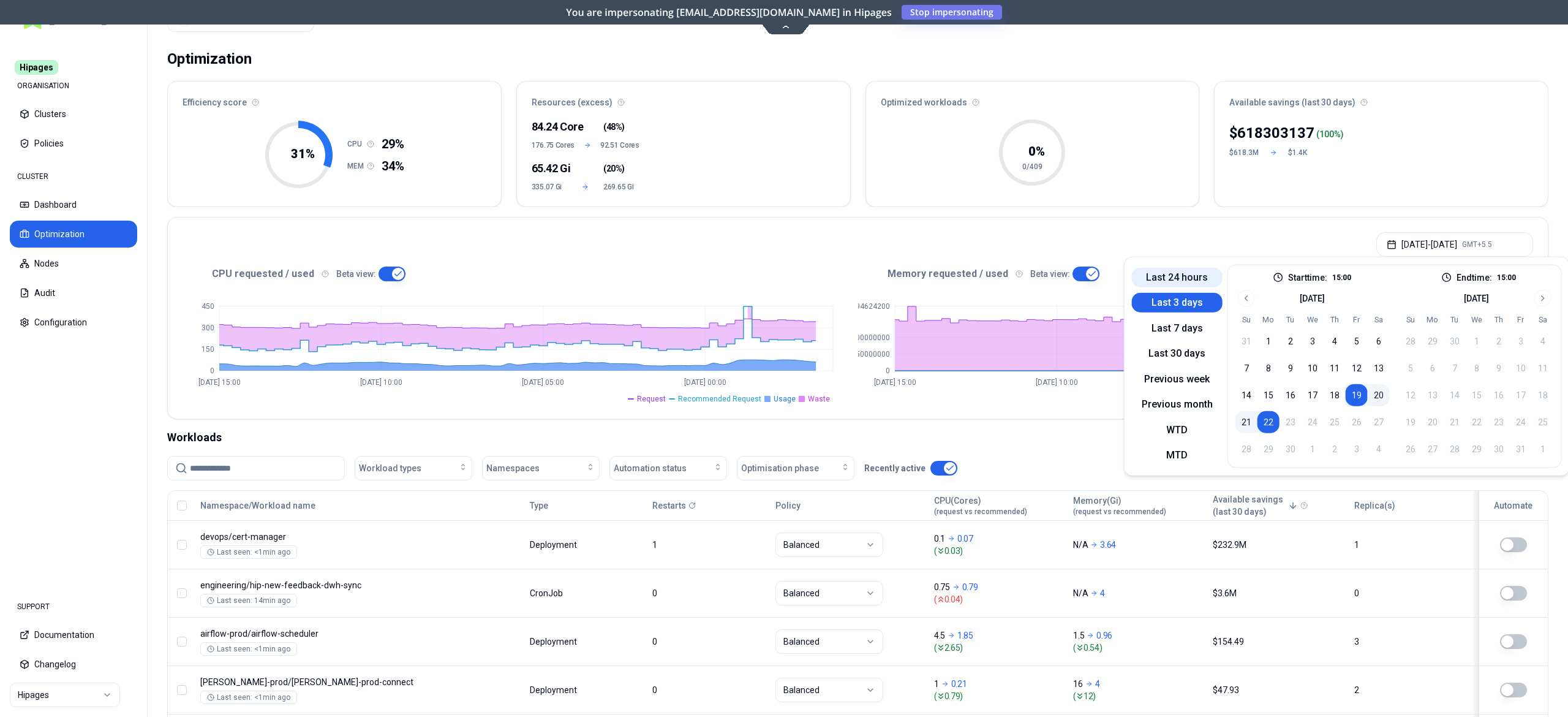
click at [1170, 272] on button "Last 24 hours" at bounding box center [1177, 277] width 90 height 19
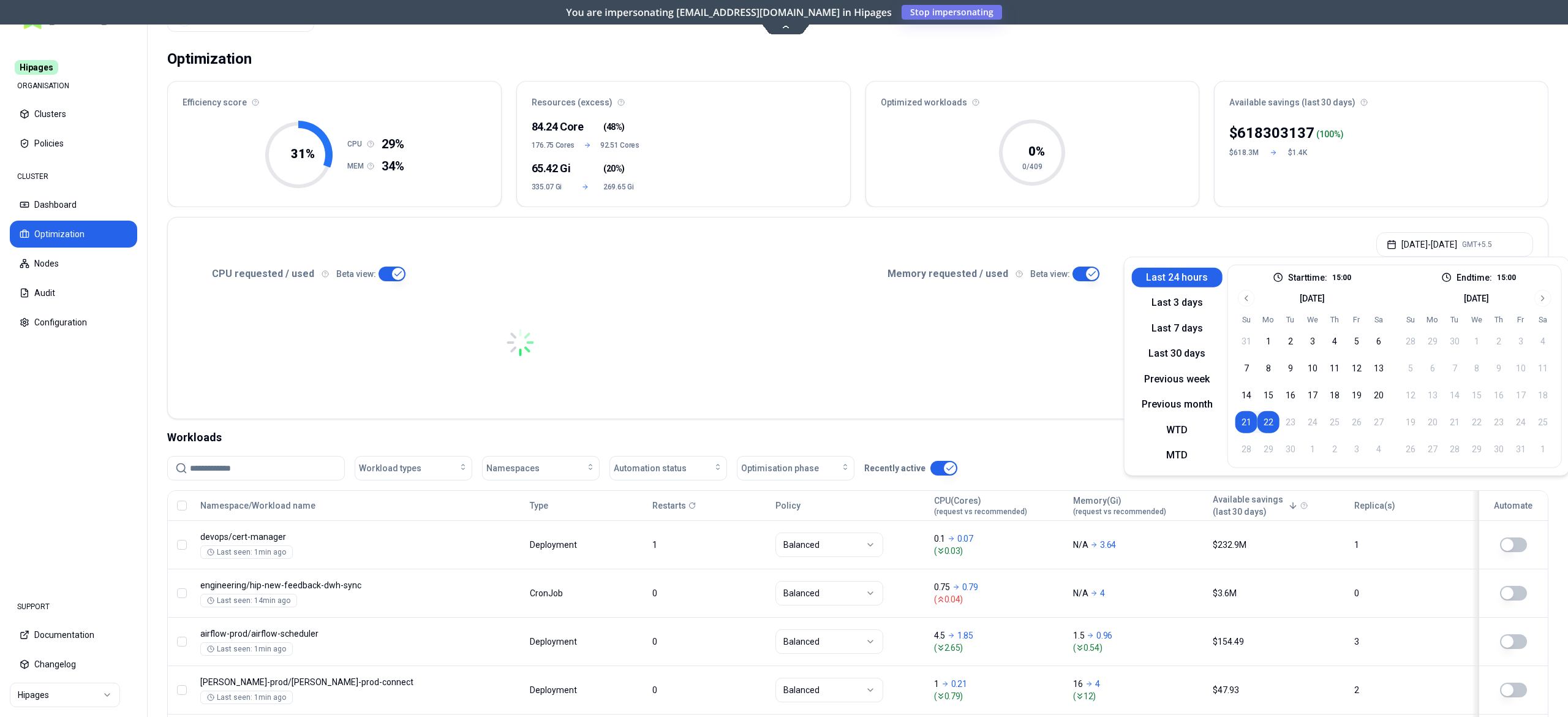
click at [888, 245] on div "Sep 21, 2025 - Sep 22, 2025 GMT+5.5" at bounding box center [857, 241] width 1380 height 47
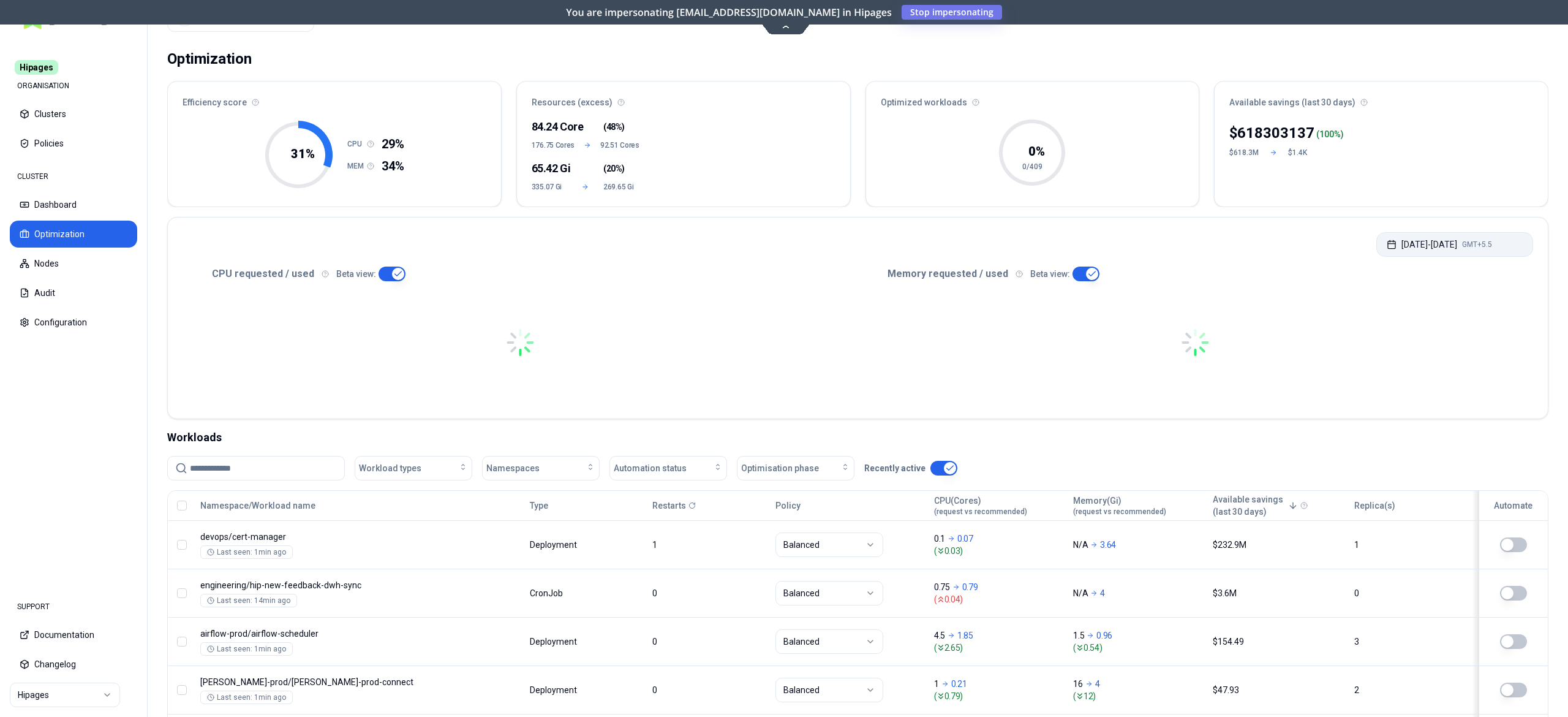
click at [1492, 243] on span "GMT+5.5" at bounding box center [1476, 245] width 30 height 10
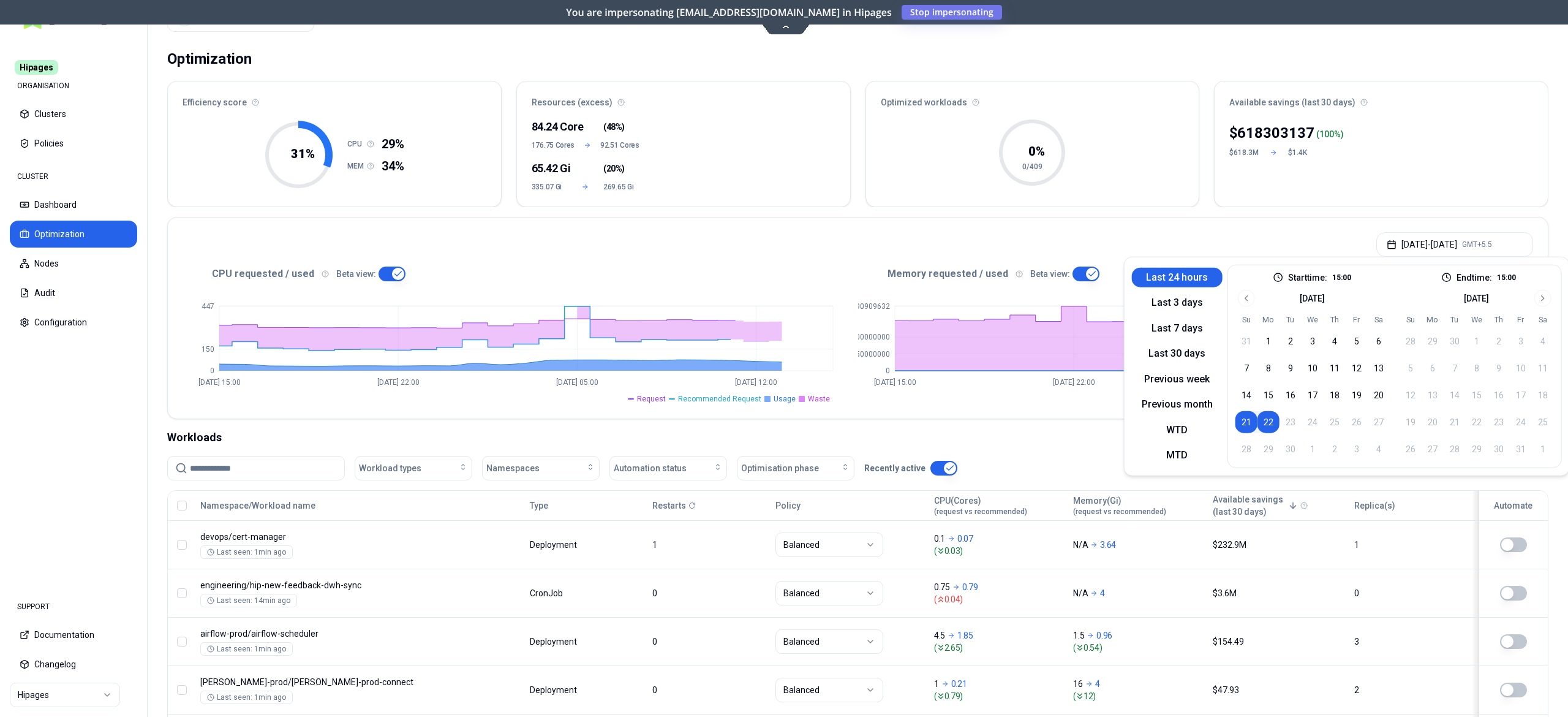
click at [1271, 424] on button "22" at bounding box center [1268, 422] width 22 height 22
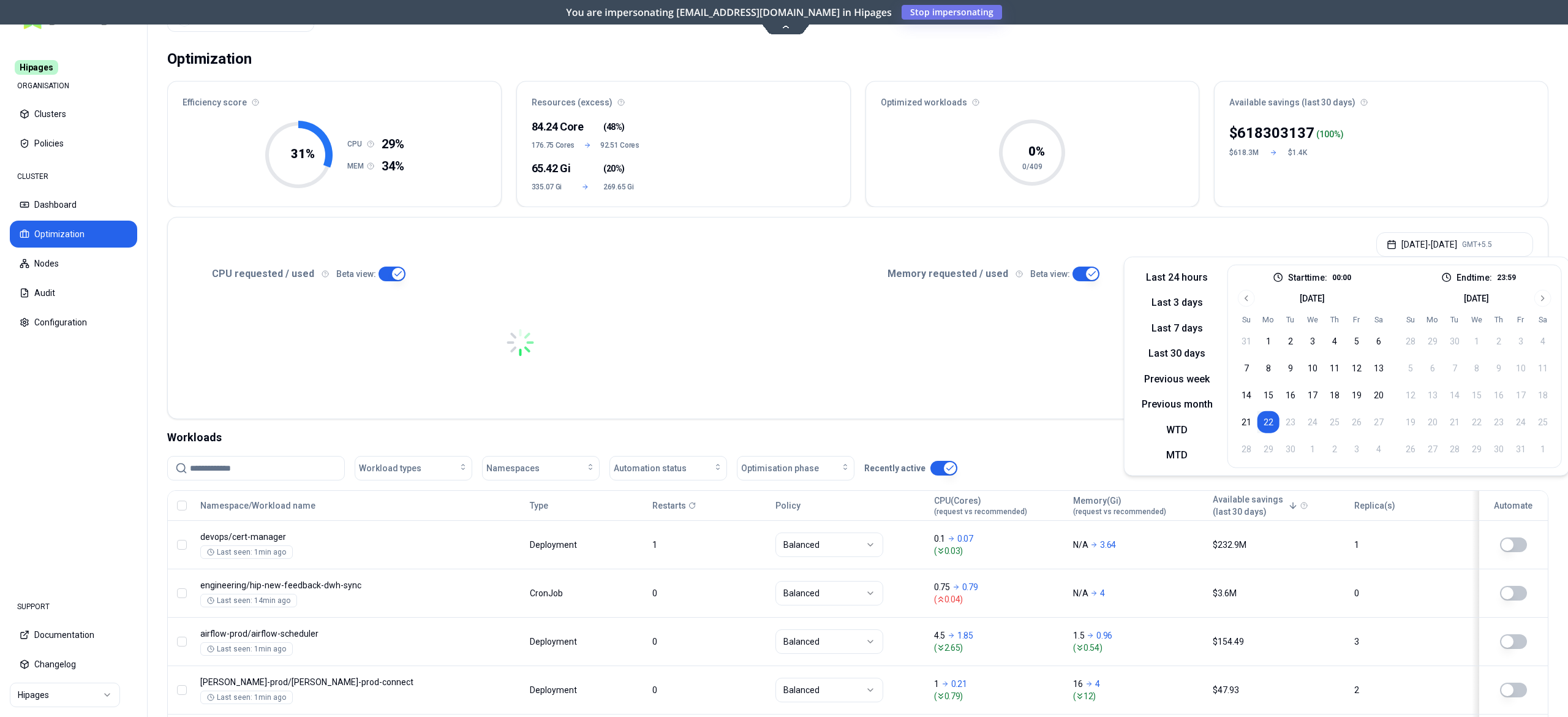
click at [1271, 424] on button "22" at bounding box center [1268, 422] width 22 height 22
click at [1130, 225] on div "Sep 22, 2025 - Sep 22, 2025 GMT+5.5" at bounding box center [857, 241] width 1380 height 47
